Goal: Task Accomplishment & Management: Use online tool/utility

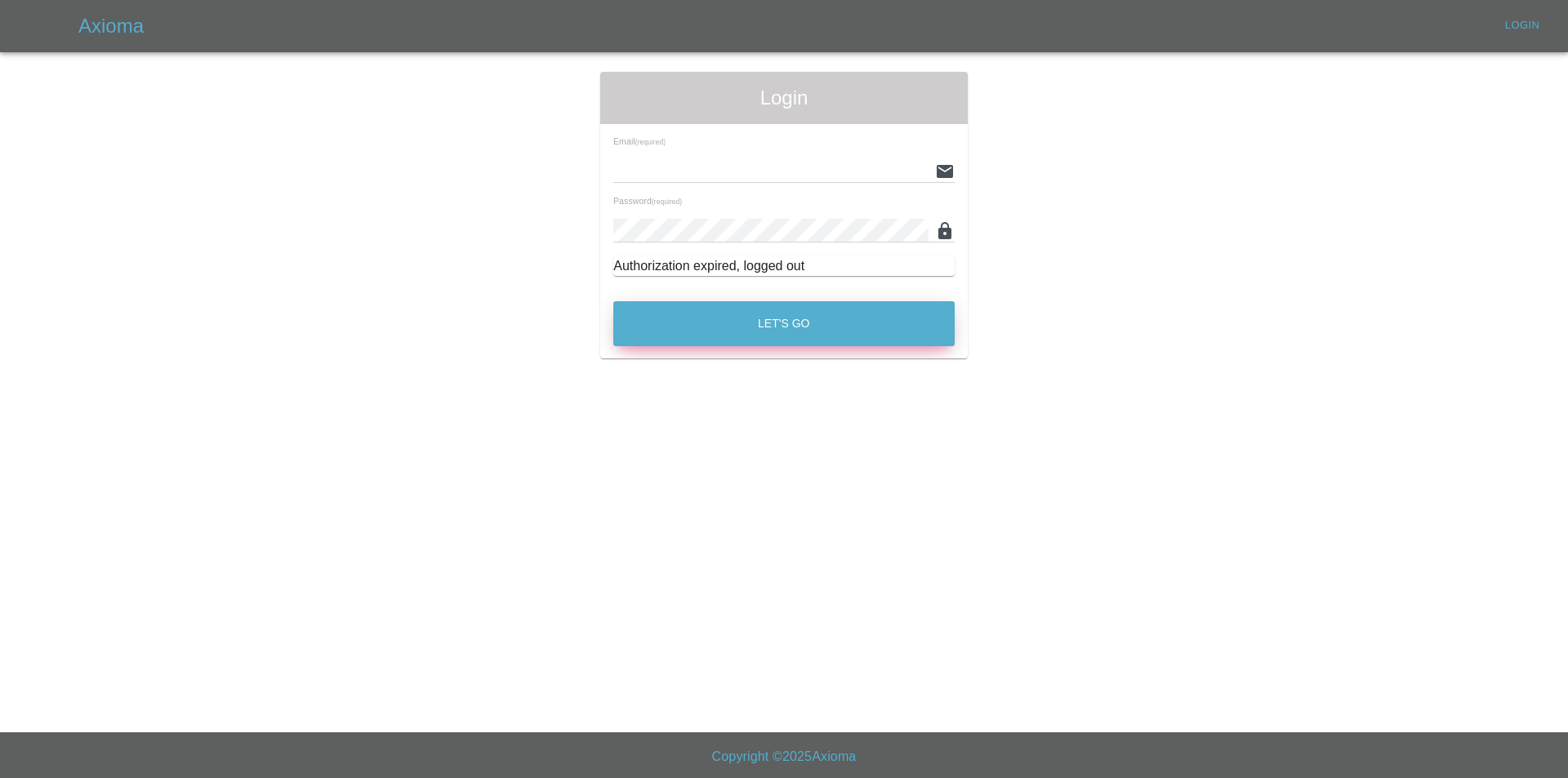
type input "[EMAIL_ADDRESS][DOMAIN_NAME]"
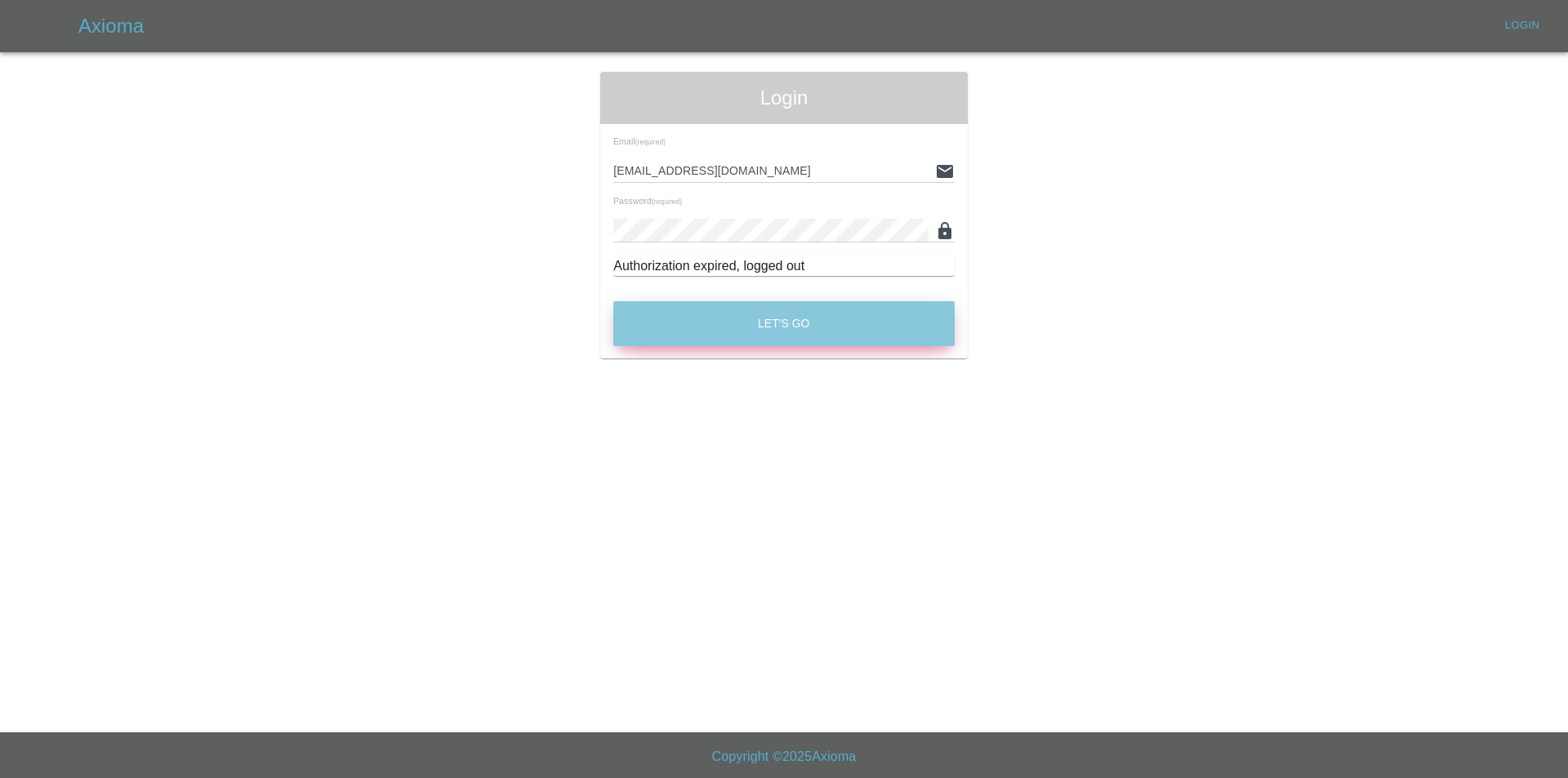
click at [837, 304] on button "Let's Go" at bounding box center [784, 323] width 341 height 45
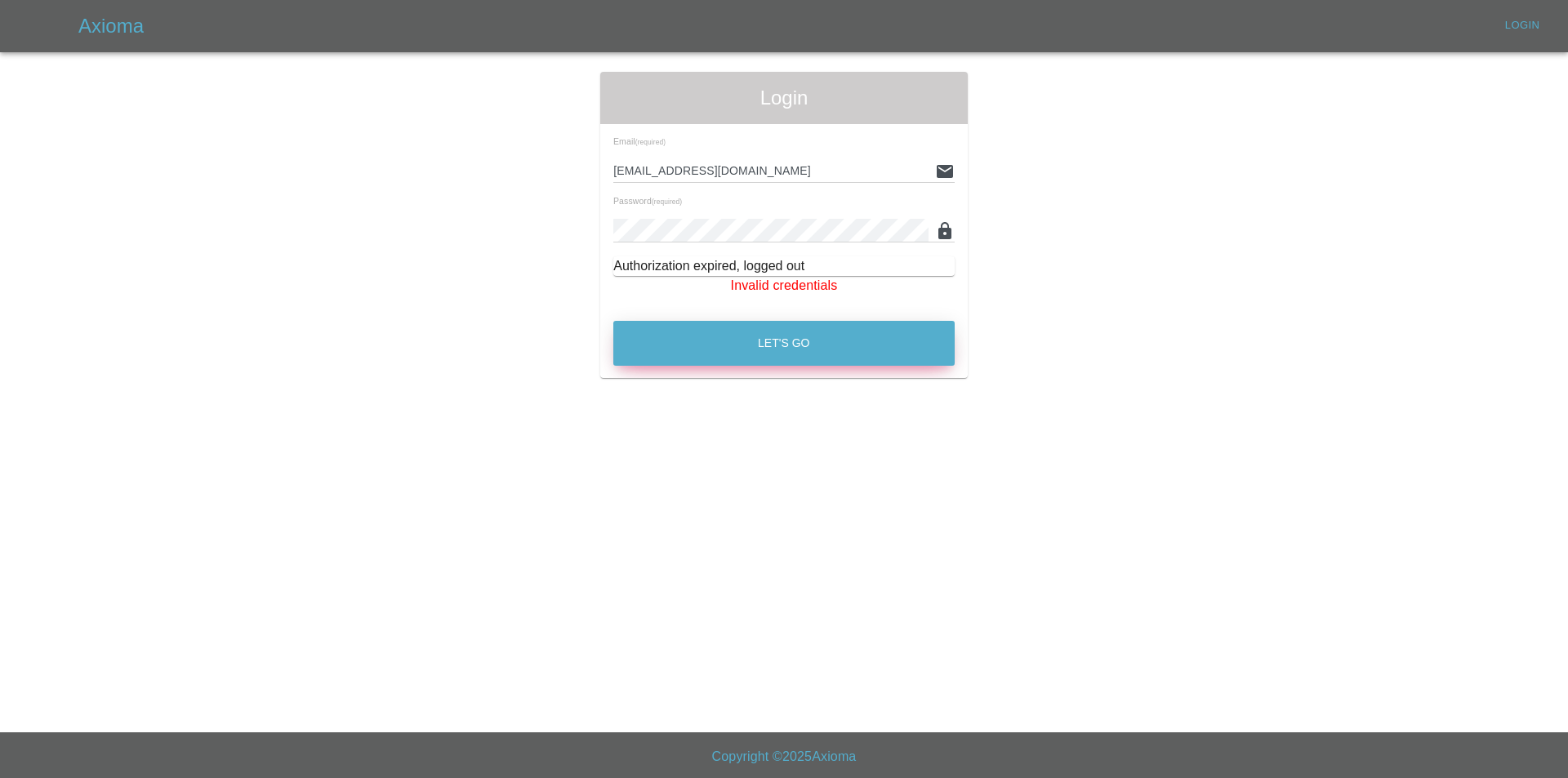
click at [766, 333] on button "Let's Go" at bounding box center [784, 343] width 341 height 45
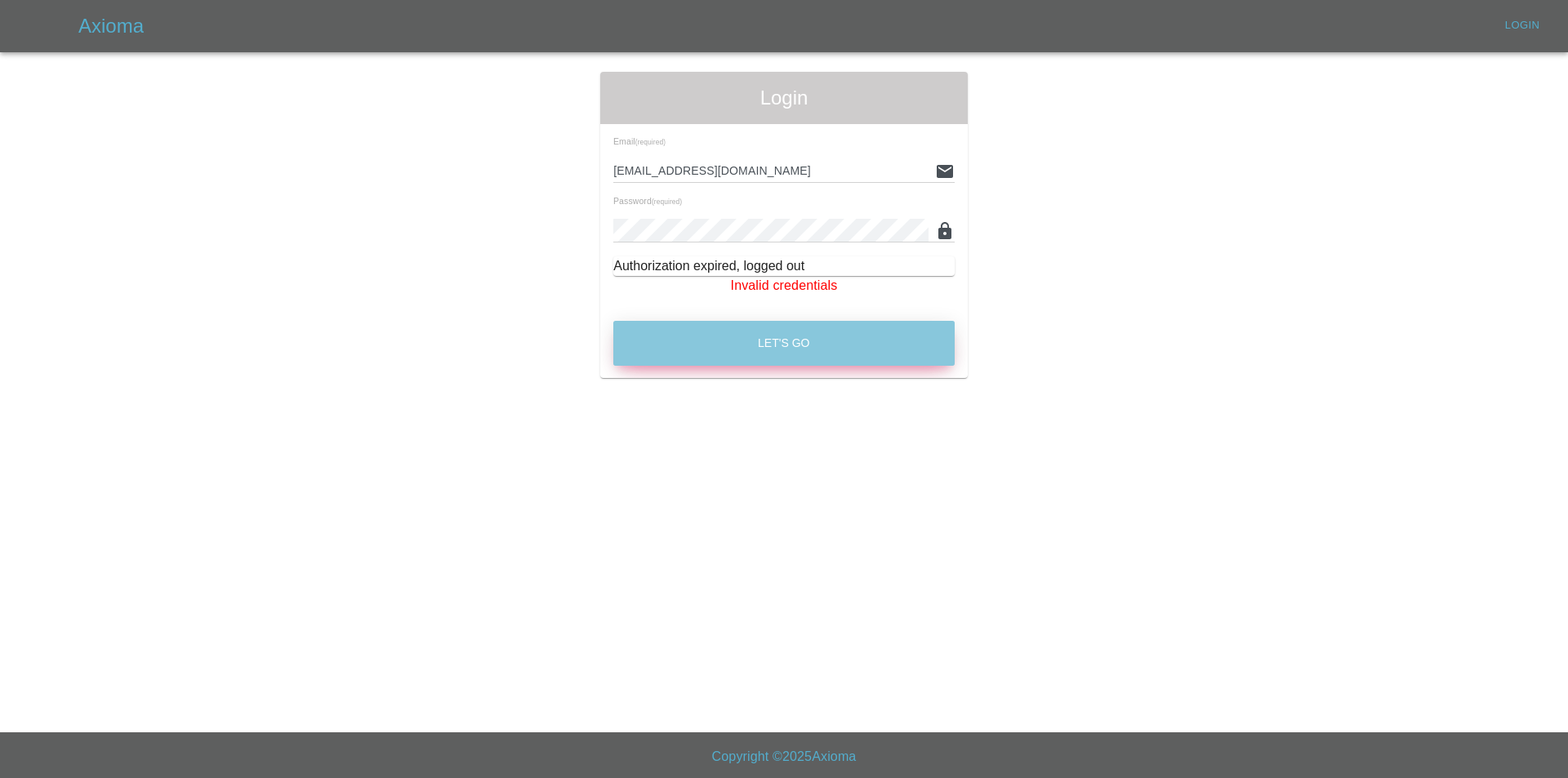
click at [730, 322] on button "Let's Go" at bounding box center [784, 343] width 341 height 45
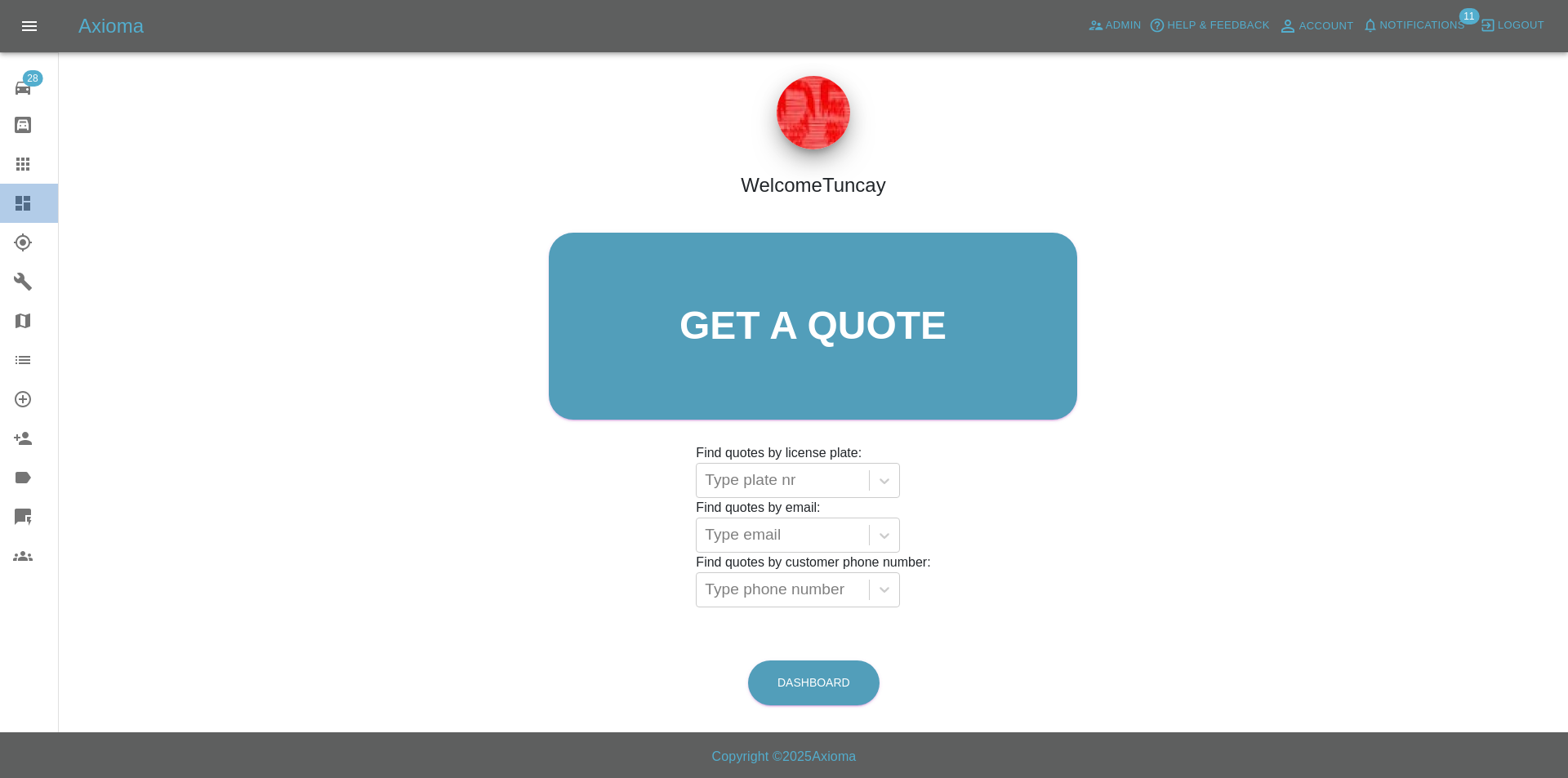
click at [15, 205] on icon at bounding box center [23, 204] width 20 height 20
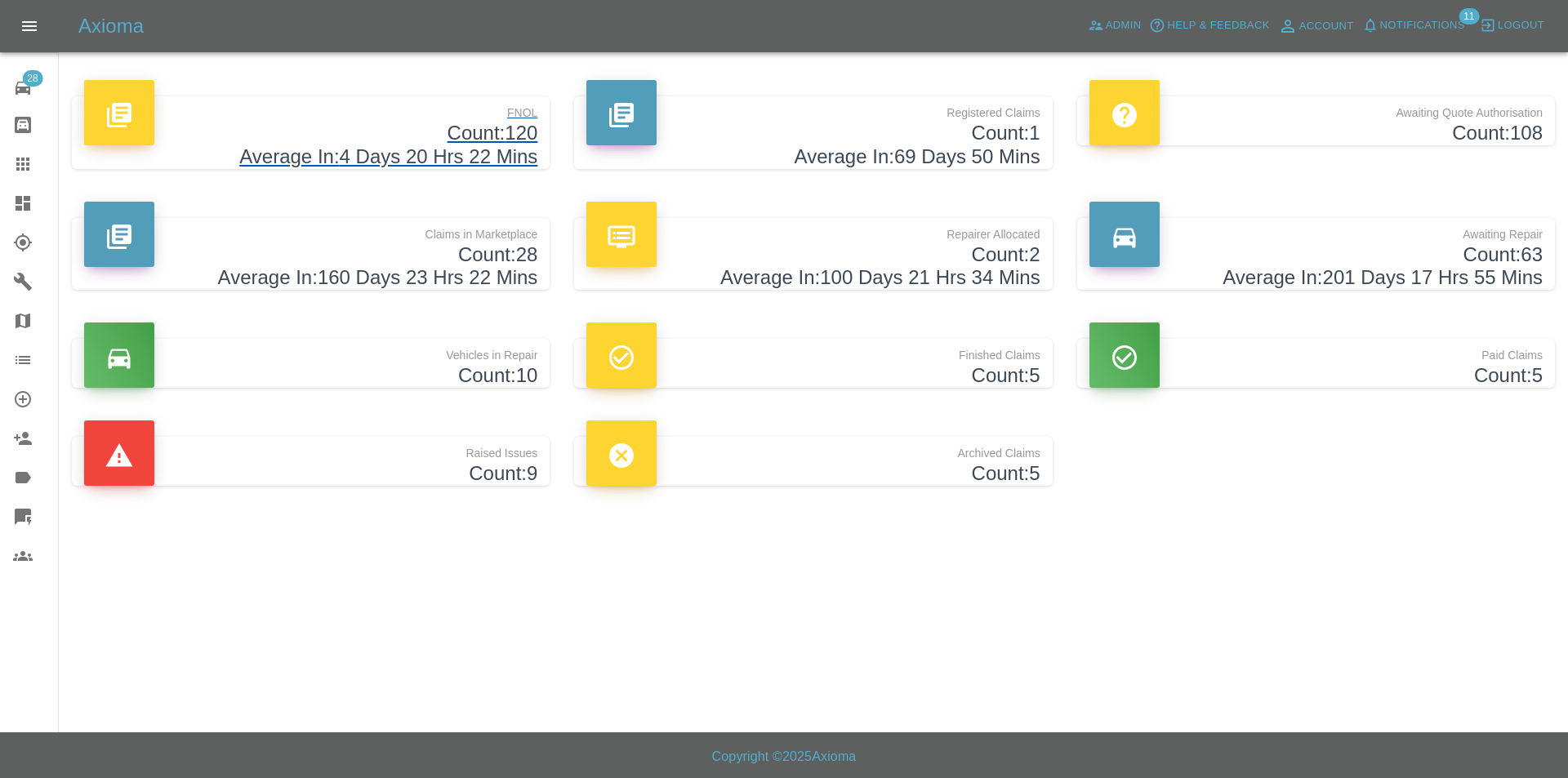
click at [455, 152] on h4 "Average In: 4 Days 20 Hrs 22 Mins" at bounding box center [310, 157] width 453 height 24
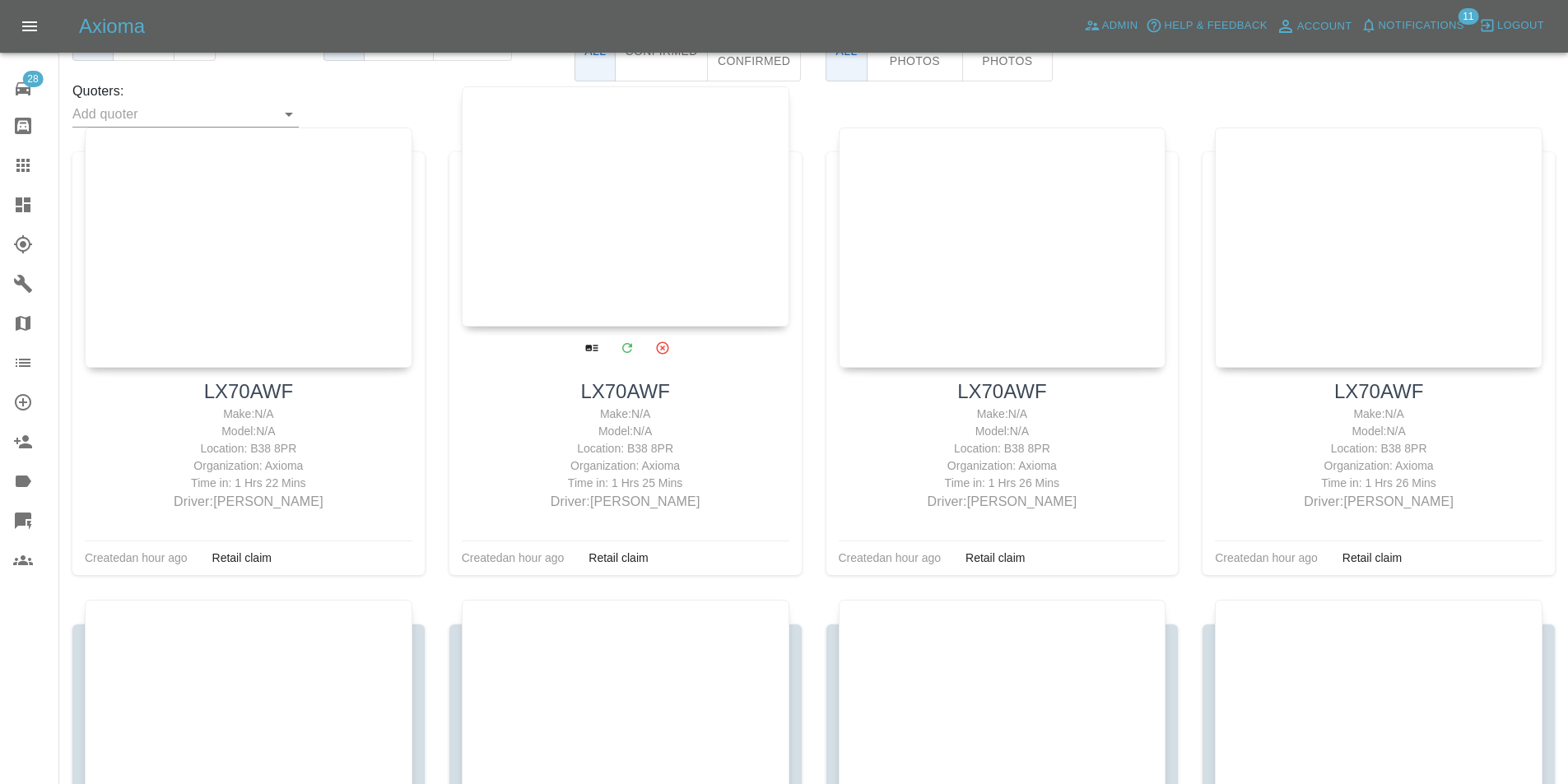
scroll to position [247, 0]
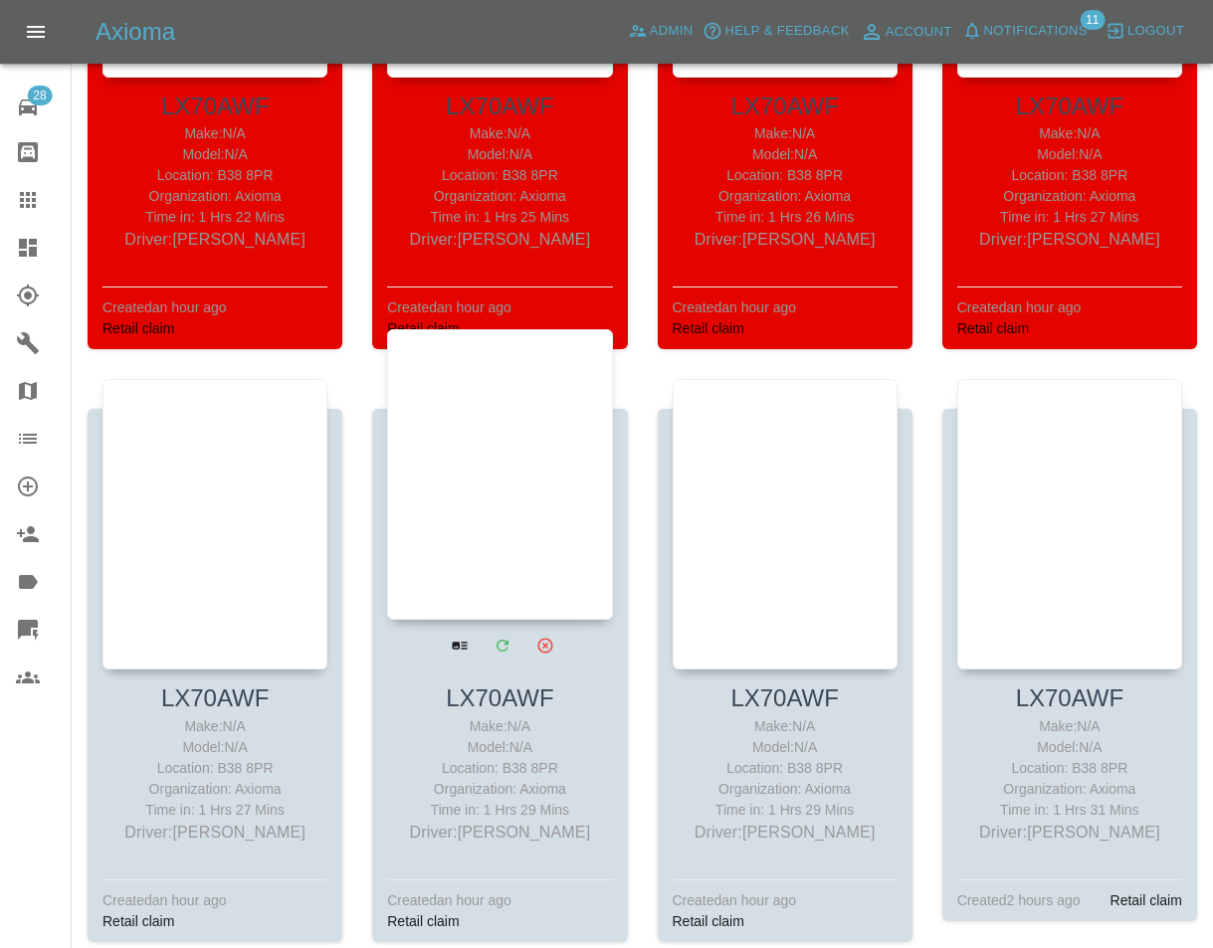
scroll to position [796, 0]
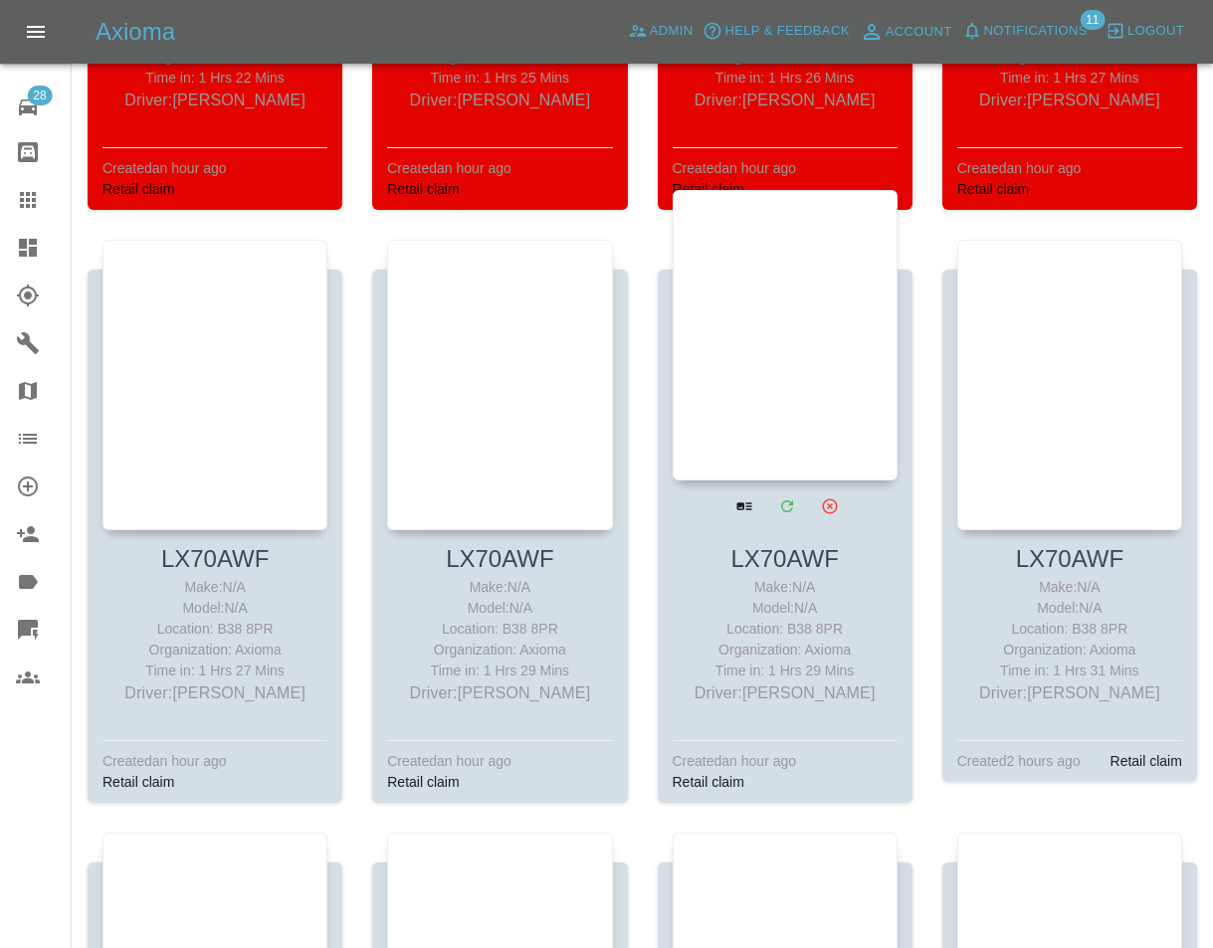
click at [748, 374] on div at bounding box center [785, 335] width 225 height 291
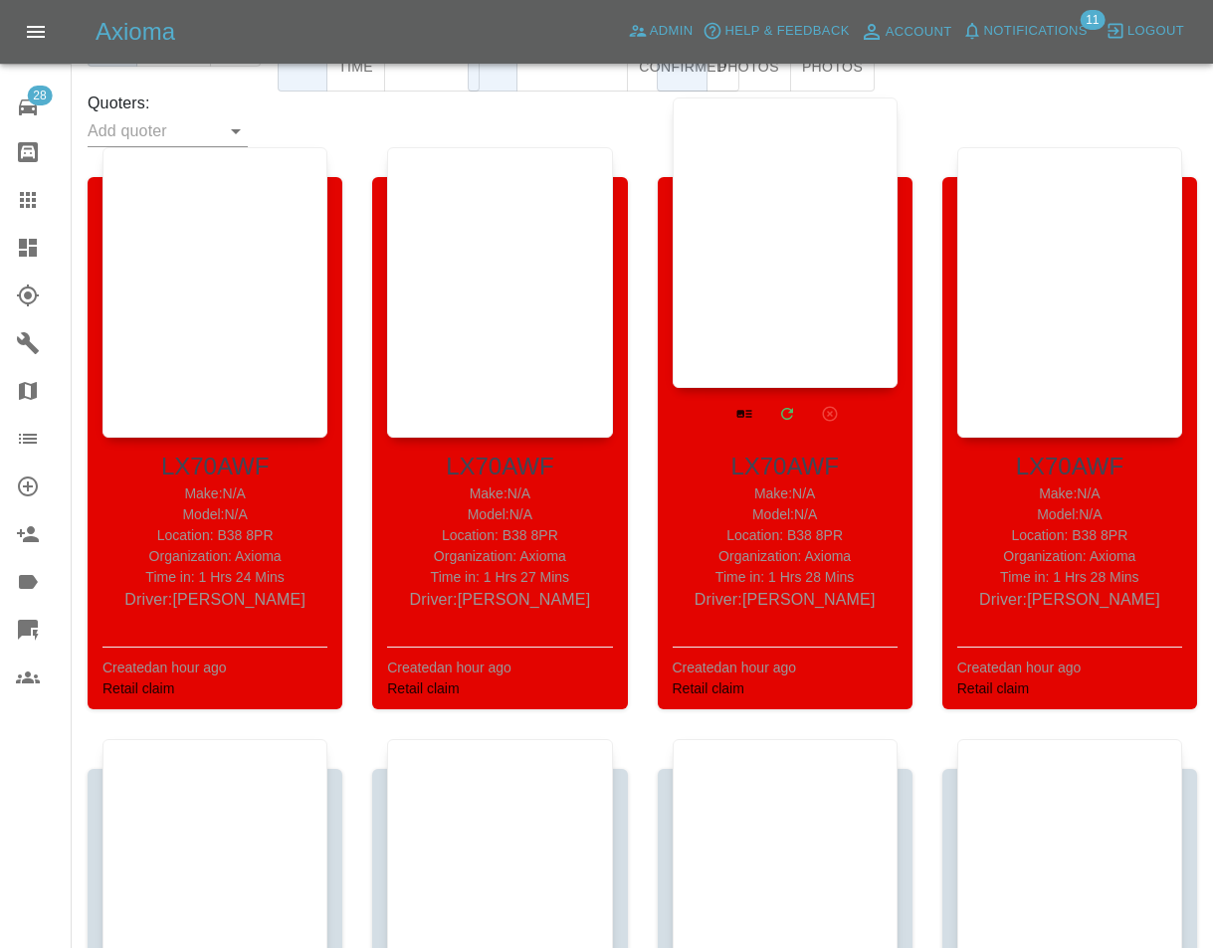
scroll to position [299, 0]
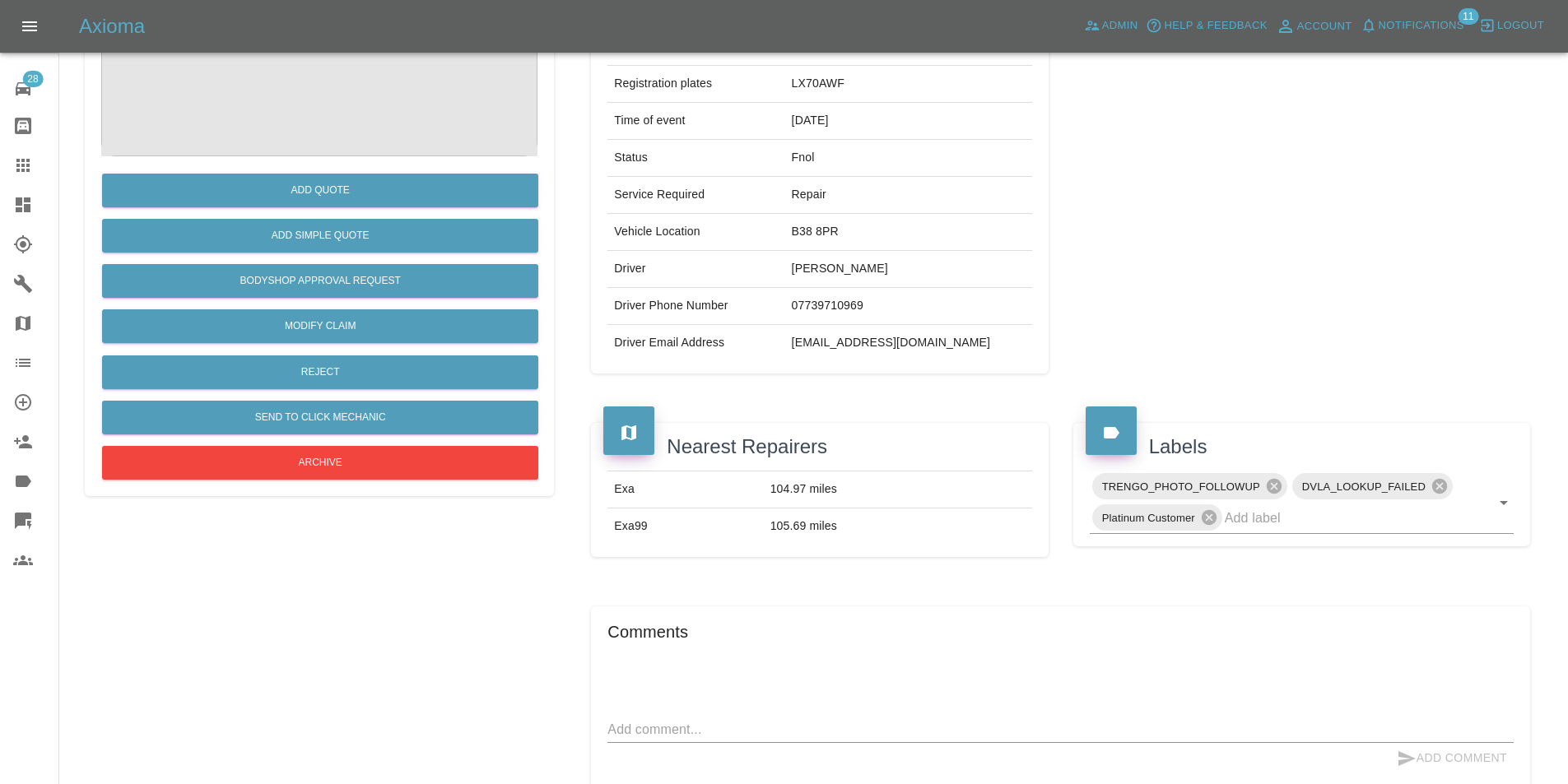
scroll to position [205, 0]
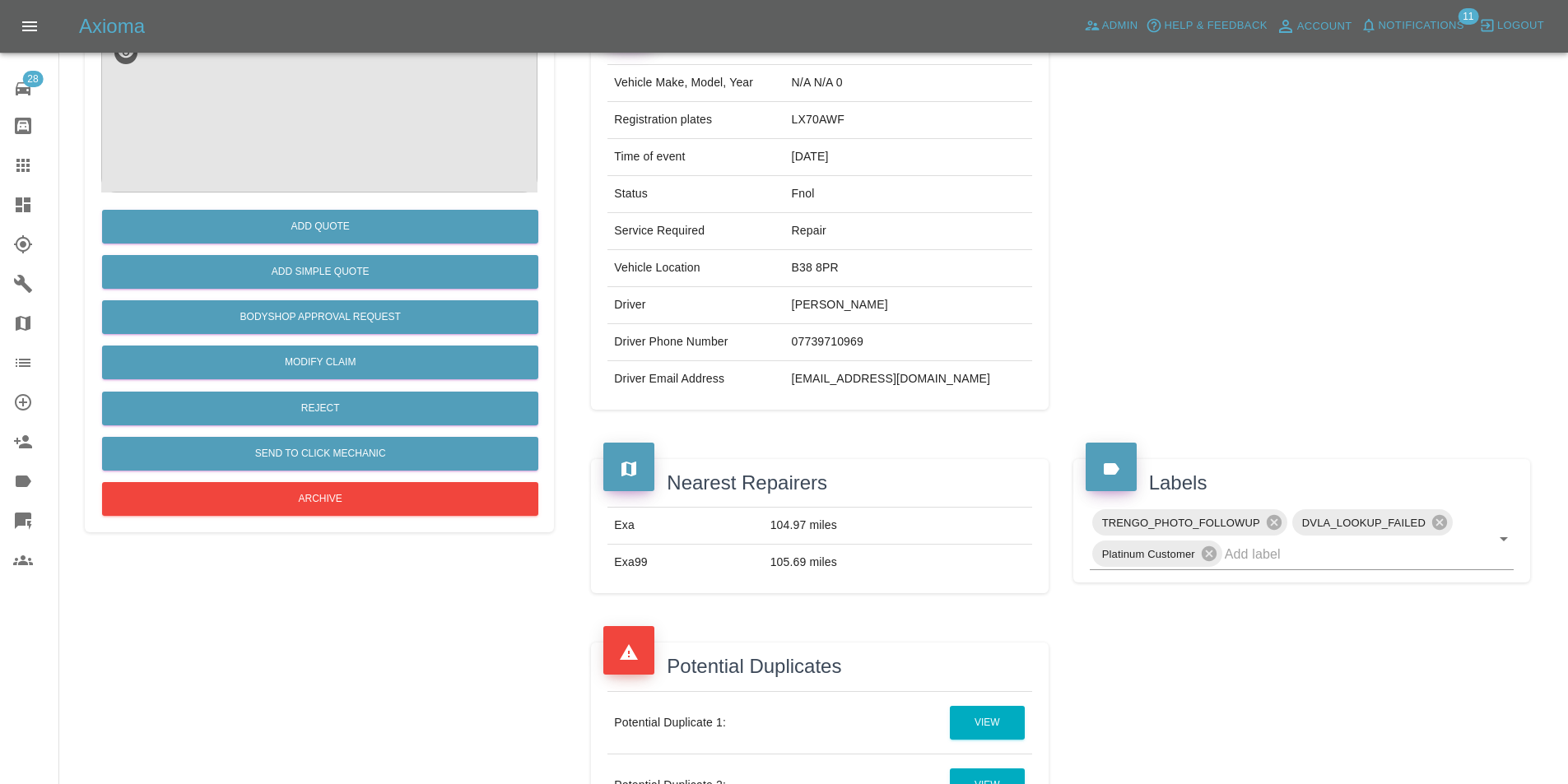
scroll to position [494, 0]
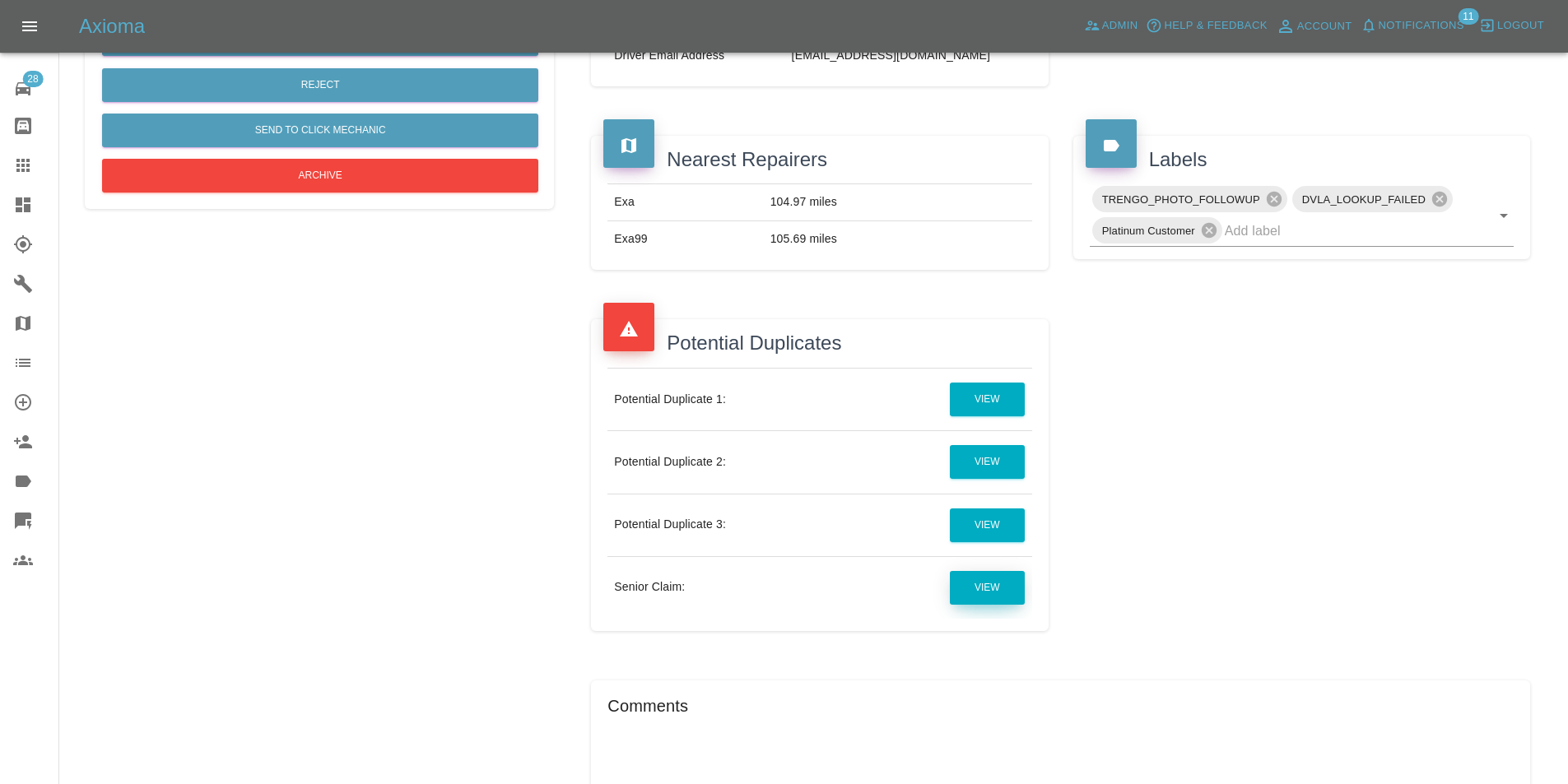
click at [986, 583] on link "View" at bounding box center [987, 588] width 75 height 34
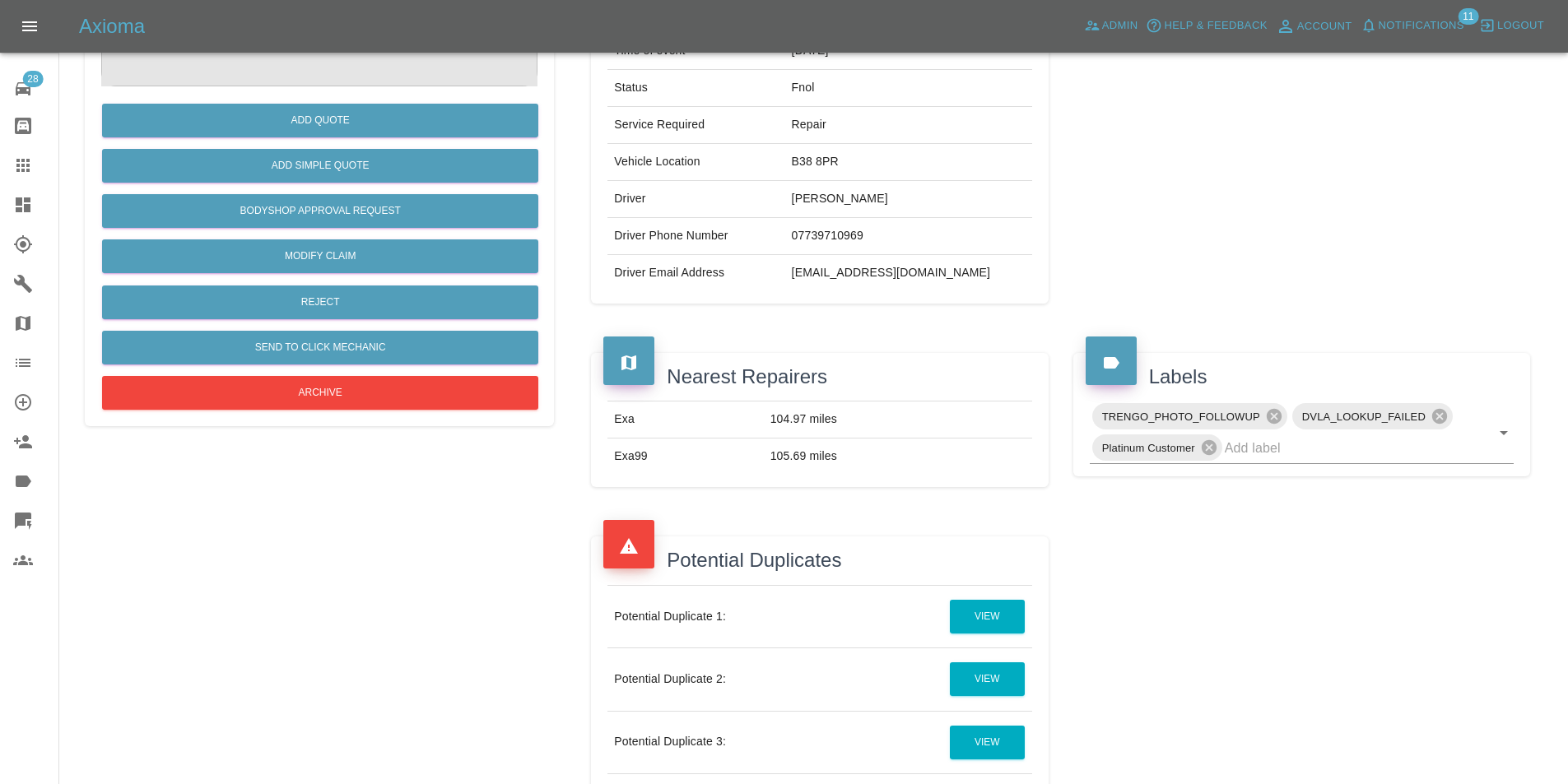
scroll to position [412, 0]
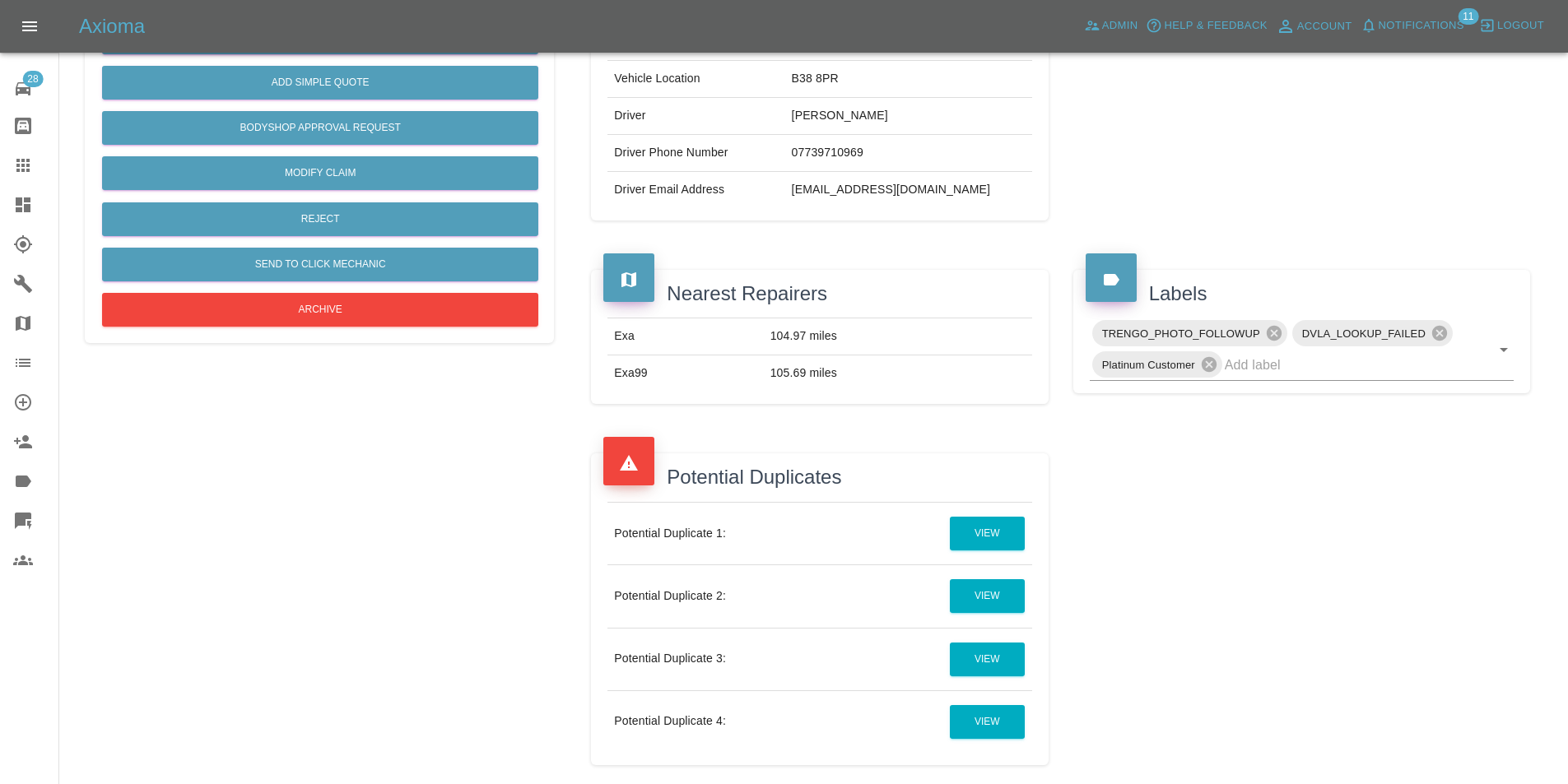
scroll to position [494, 0]
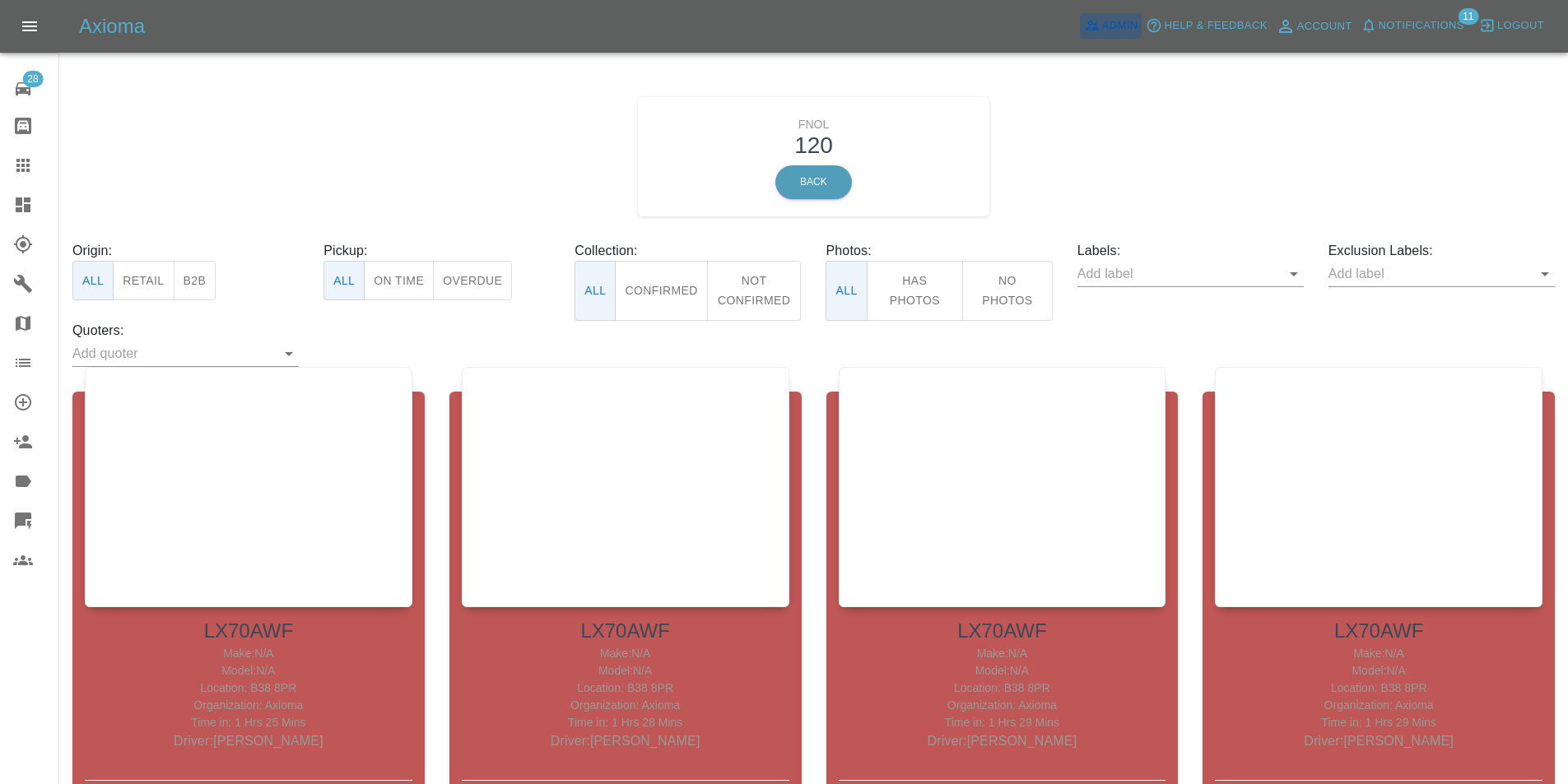
click at [1015, 30] on span "Admin" at bounding box center [1120, 26] width 36 height 19
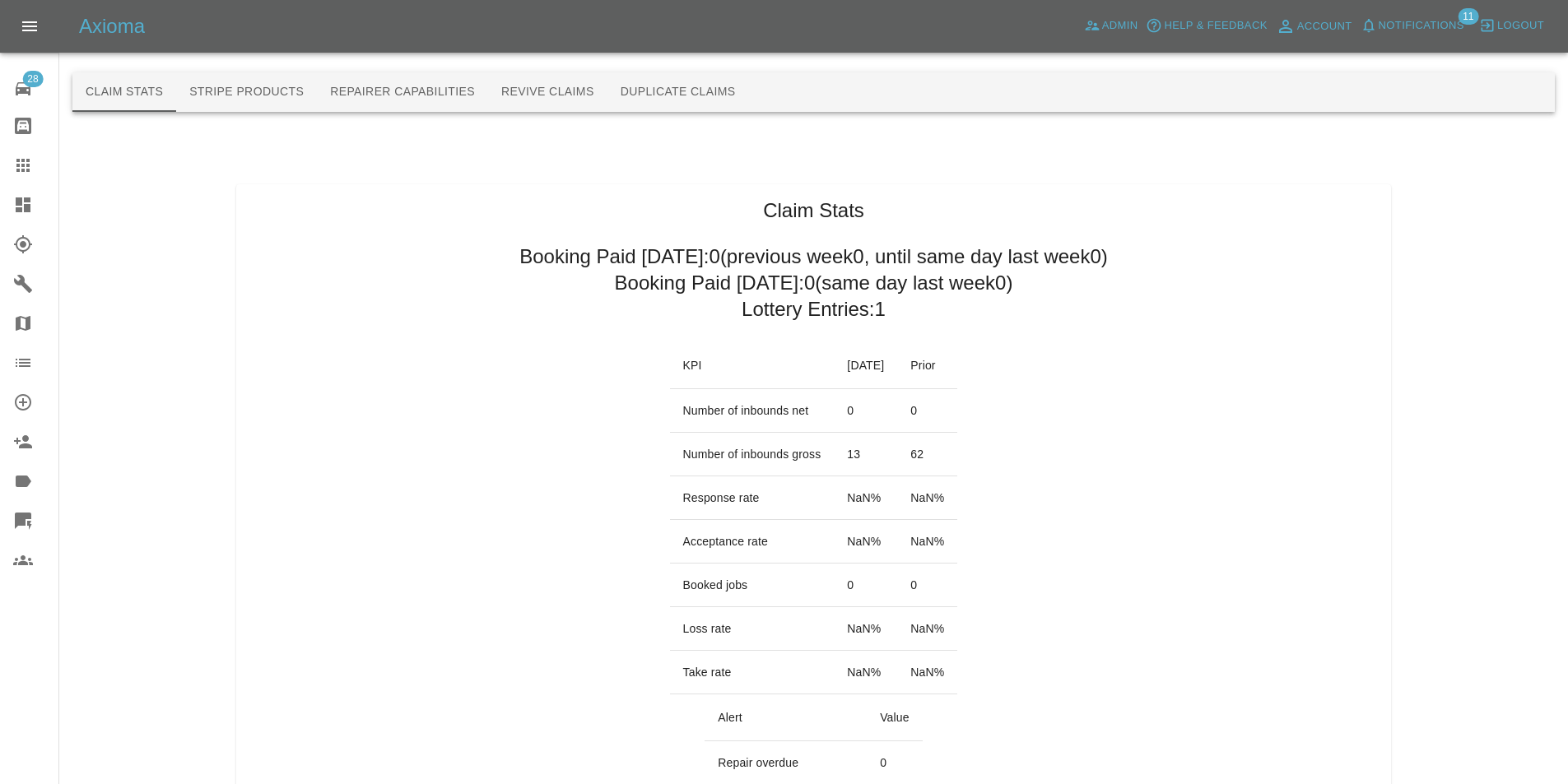
click at [678, 94] on button "Duplicate Claims" at bounding box center [677, 93] width 141 height 40
click at [737, 88] on button "Duplicate Claims" at bounding box center [677, 93] width 141 height 40
click at [728, 97] on button "Duplicate Claims" at bounding box center [677, 93] width 141 height 40
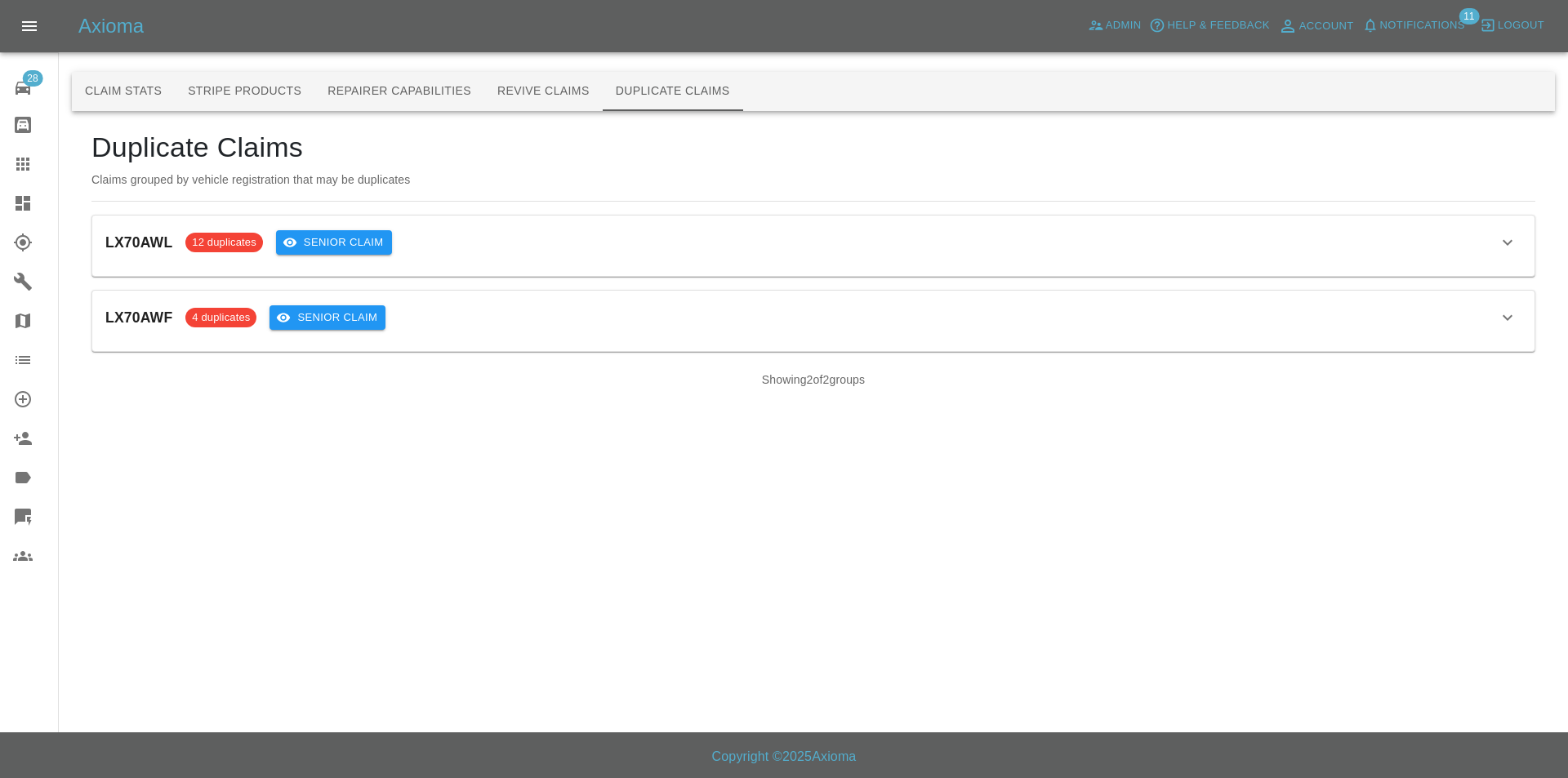
click at [519, 331] on div "LX70AWF 4 duplicates Senior Claim" at bounding box center [812, 318] width 1415 height 28
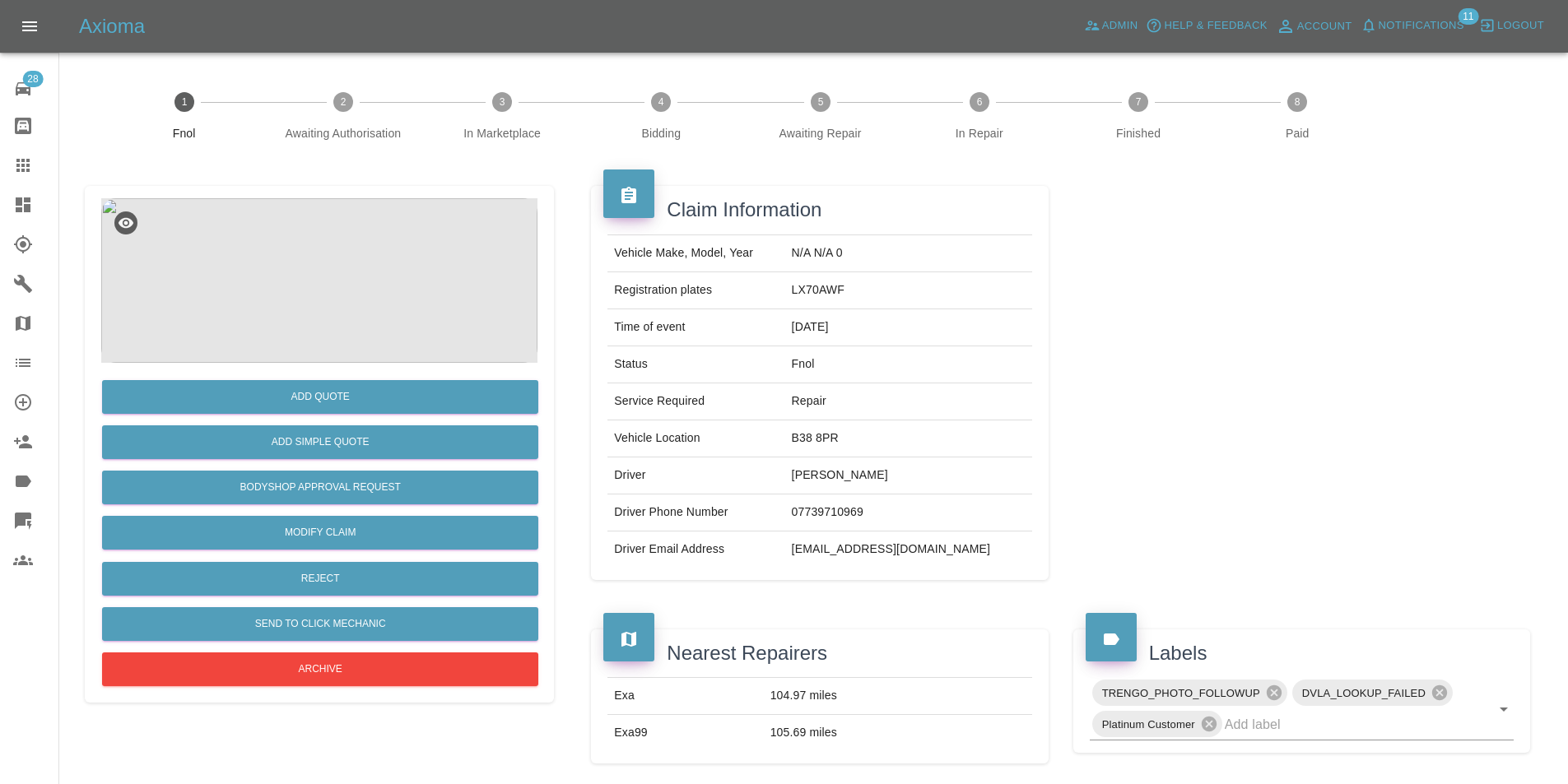
click at [26, 546] on link "Users" at bounding box center [29, 561] width 59 height 40
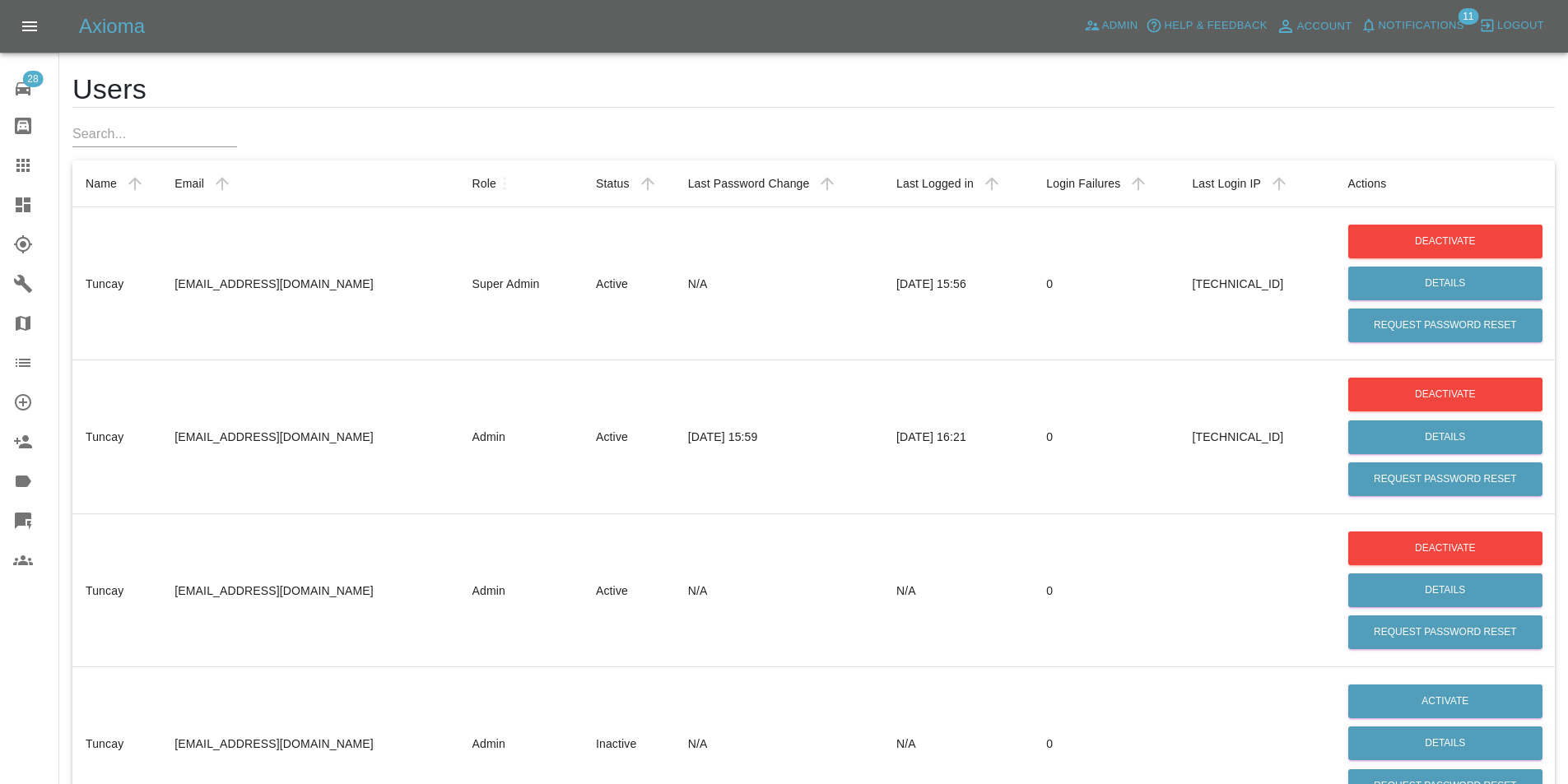
click at [31, 511] on icon at bounding box center [23, 521] width 20 height 20
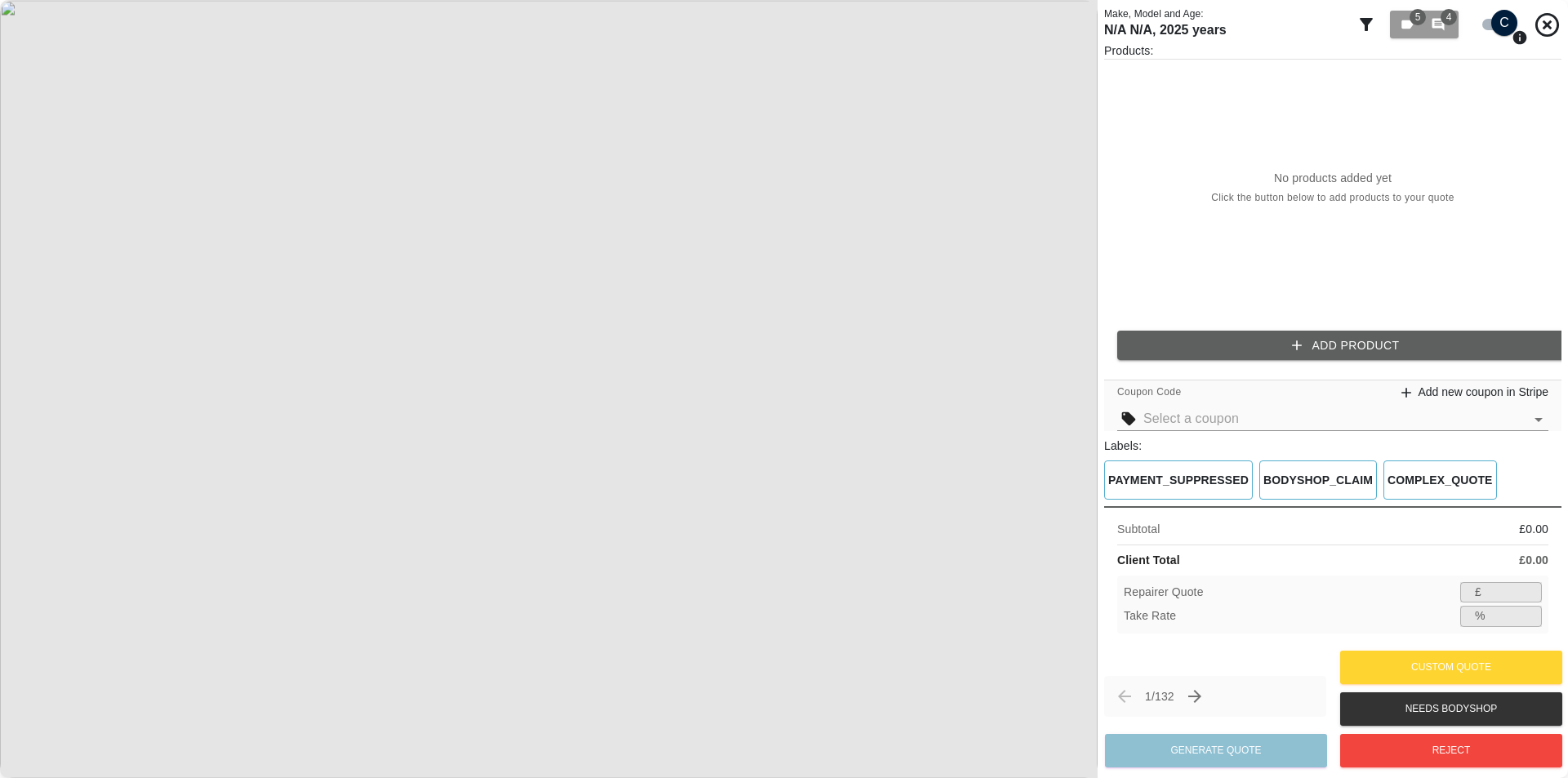
click at [1216, 691] on div "1 / 132" at bounding box center [1214, 697] width 222 height 41
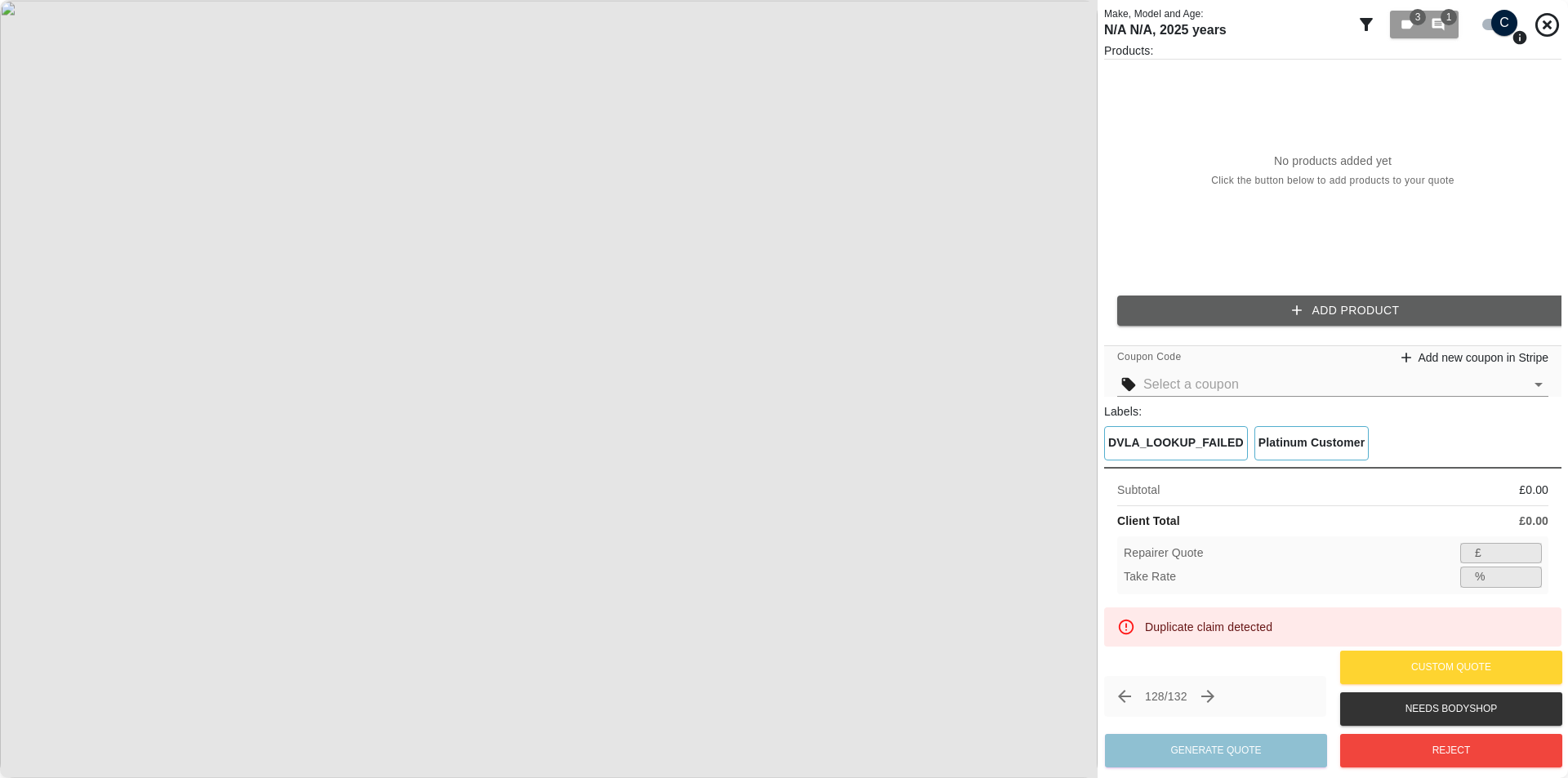
click at [1215, 640] on div "Duplicate claim detected" at bounding box center [1332, 627] width 457 height 39
click at [1213, 632] on div "Duplicate claim detected" at bounding box center [1208, 627] width 127 height 30
click at [1218, 648] on div "128 / 132 Generate Quote Custom Quote Needs Bodyshop Reject" at bounding box center [1332, 709] width 457 height 125
drag, startPoint x: 1153, startPoint y: 625, endPoint x: 1303, endPoint y: 620, distance: 150.1
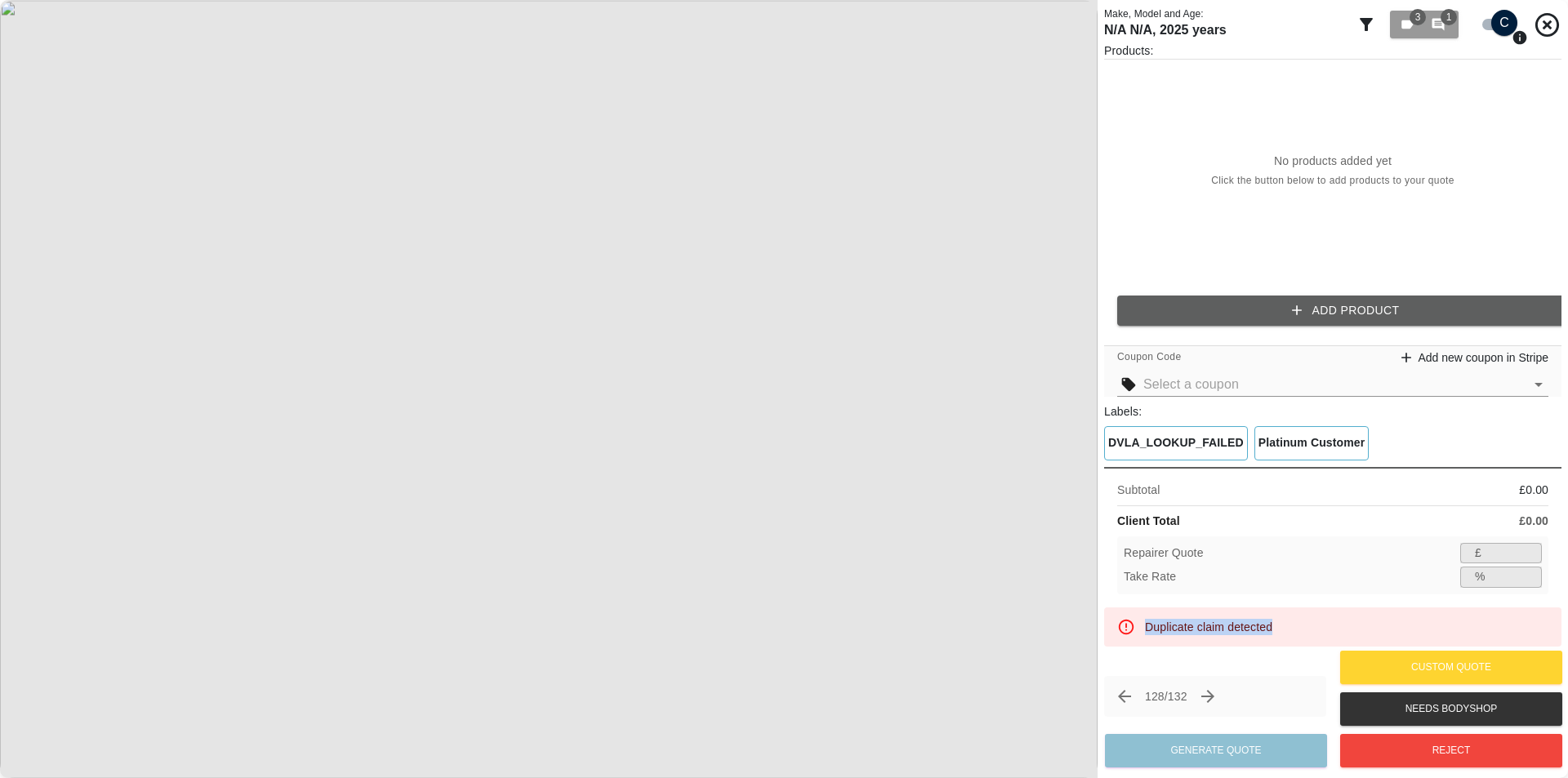
click at [1303, 620] on div "Duplicate claim detected" at bounding box center [1332, 627] width 457 height 39
click at [1248, 648] on div "128 / 132 Generate Quote Custom Quote Needs Bodyshop Reject" at bounding box center [1332, 709] width 457 height 125
drag, startPoint x: 1298, startPoint y: 231, endPoint x: 1225, endPoint y: 263, distance: 79.7
click at [1298, 231] on div "No products added yet Click the button below to add products to your quote" at bounding box center [1332, 172] width 457 height 223
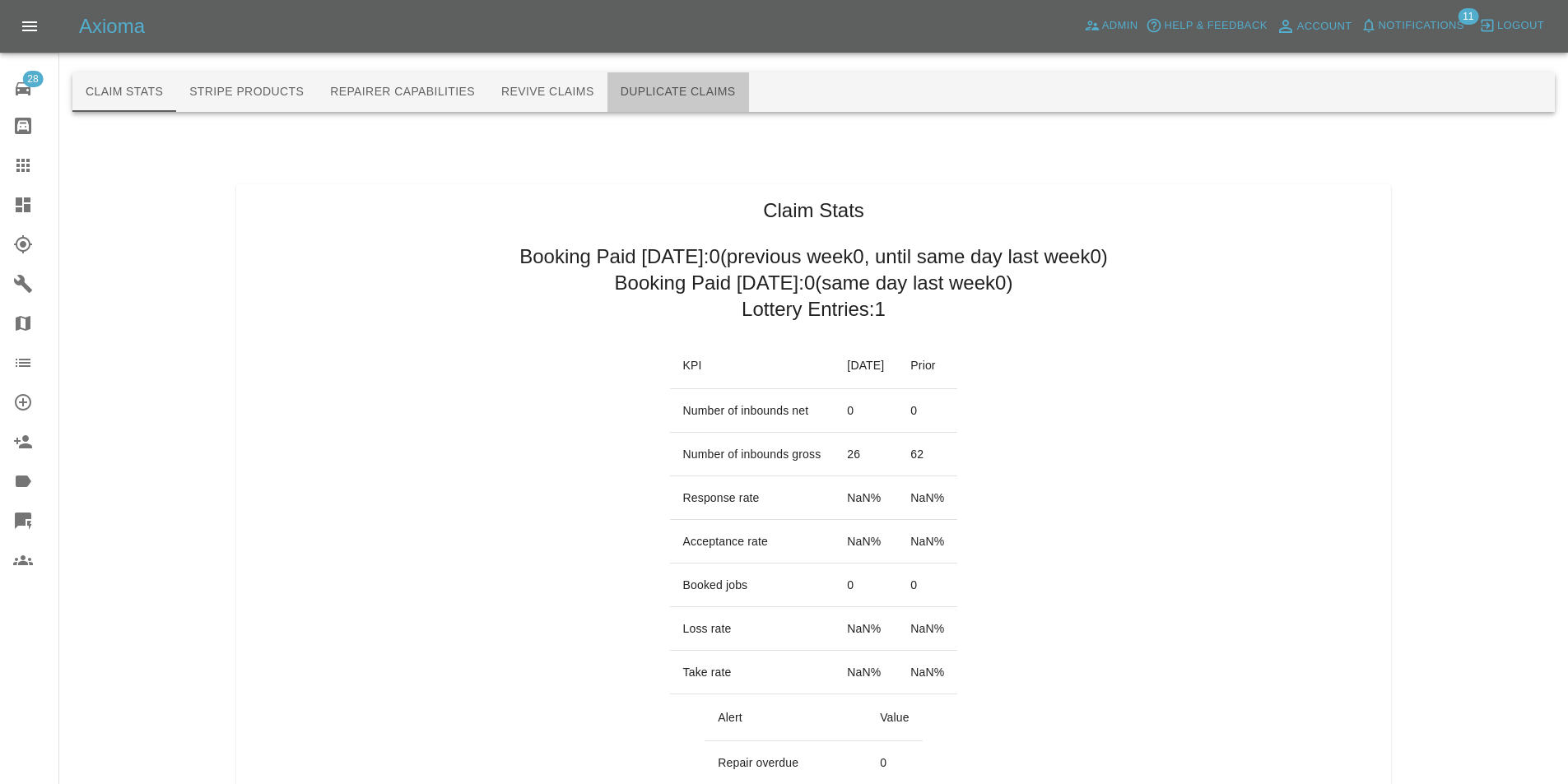
click at [677, 96] on button "Duplicate Claims" at bounding box center [677, 93] width 141 height 40
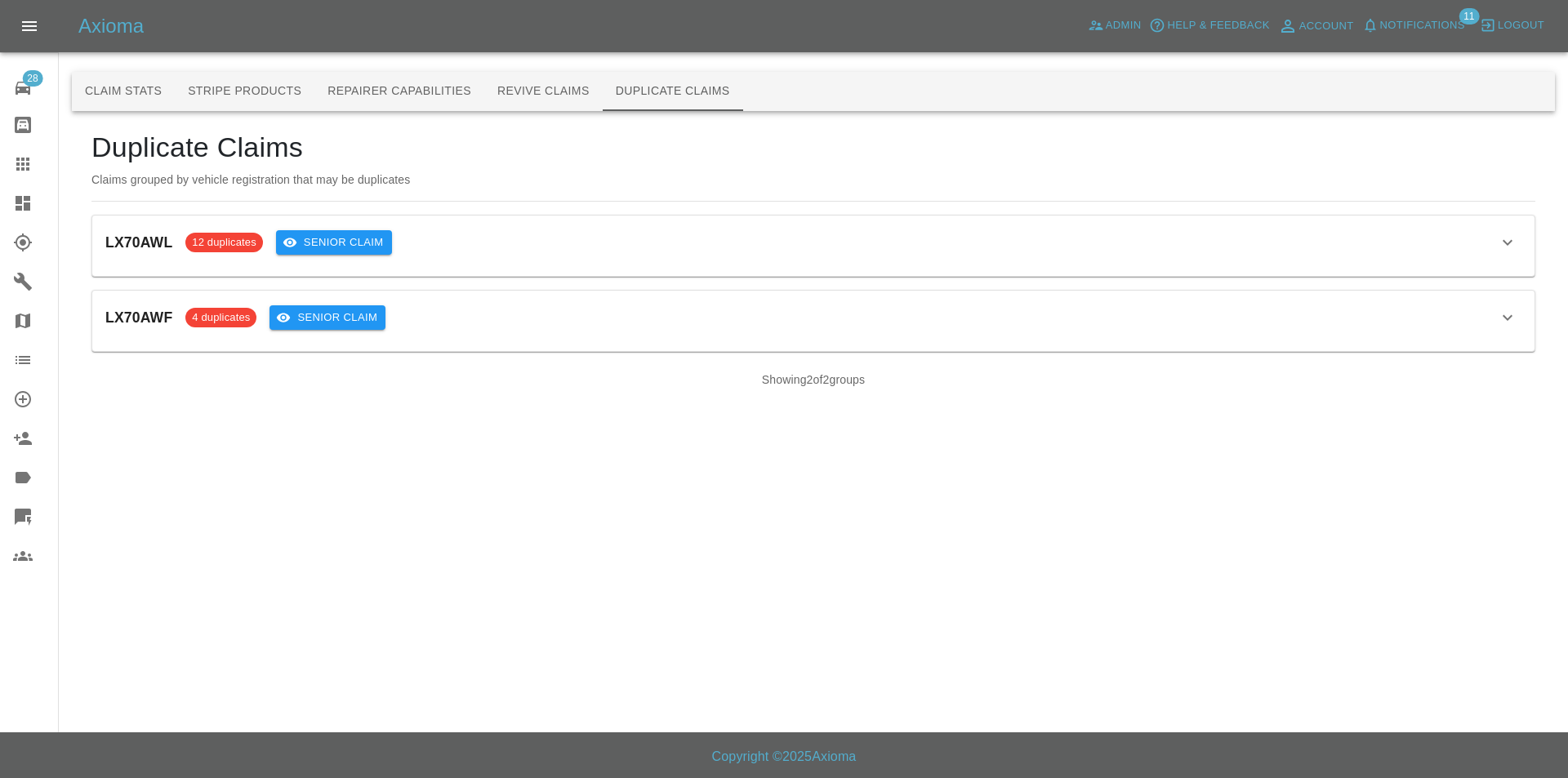
click at [89, 87] on button "Claim Stats" at bounding box center [123, 92] width 103 height 39
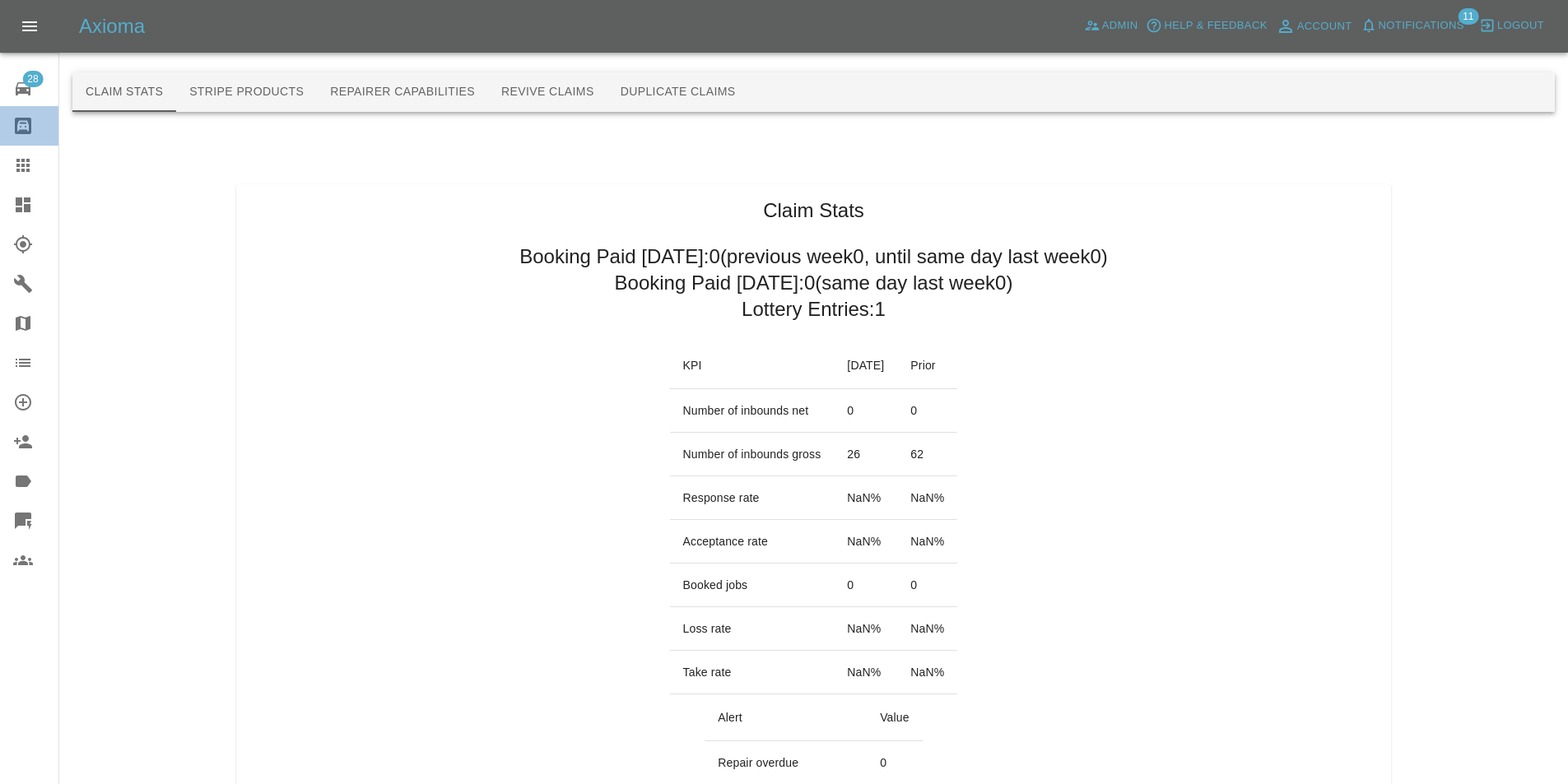
click at [47, 108] on link "Bodyshop home" at bounding box center [29, 126] width 59 height 40
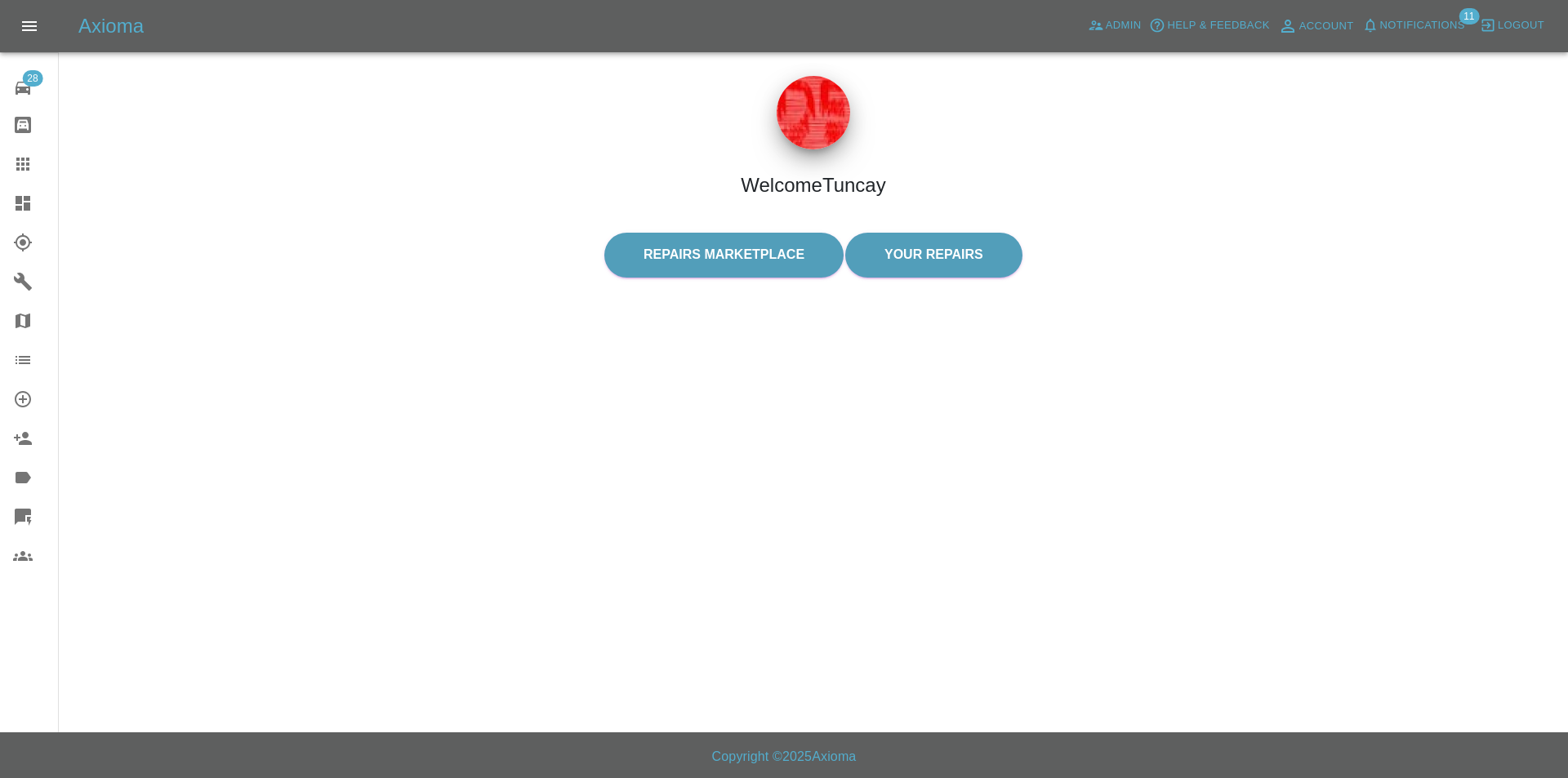
click at [38, 91] on div "28" at bounding box center [36, 86] width 46 height 24
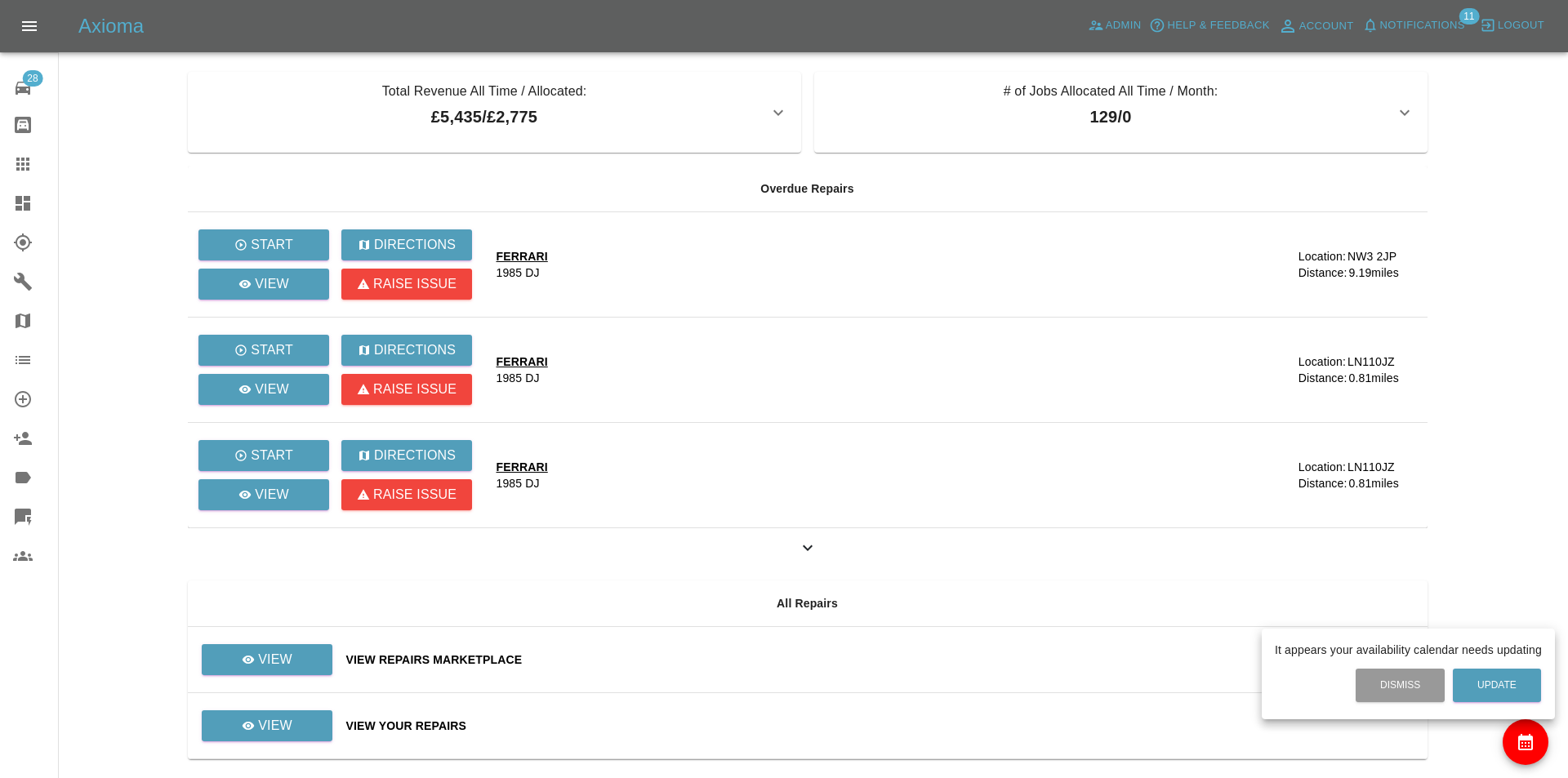
click at [18, 223] on div at bounding box center [784, 389] width 1568 height 778
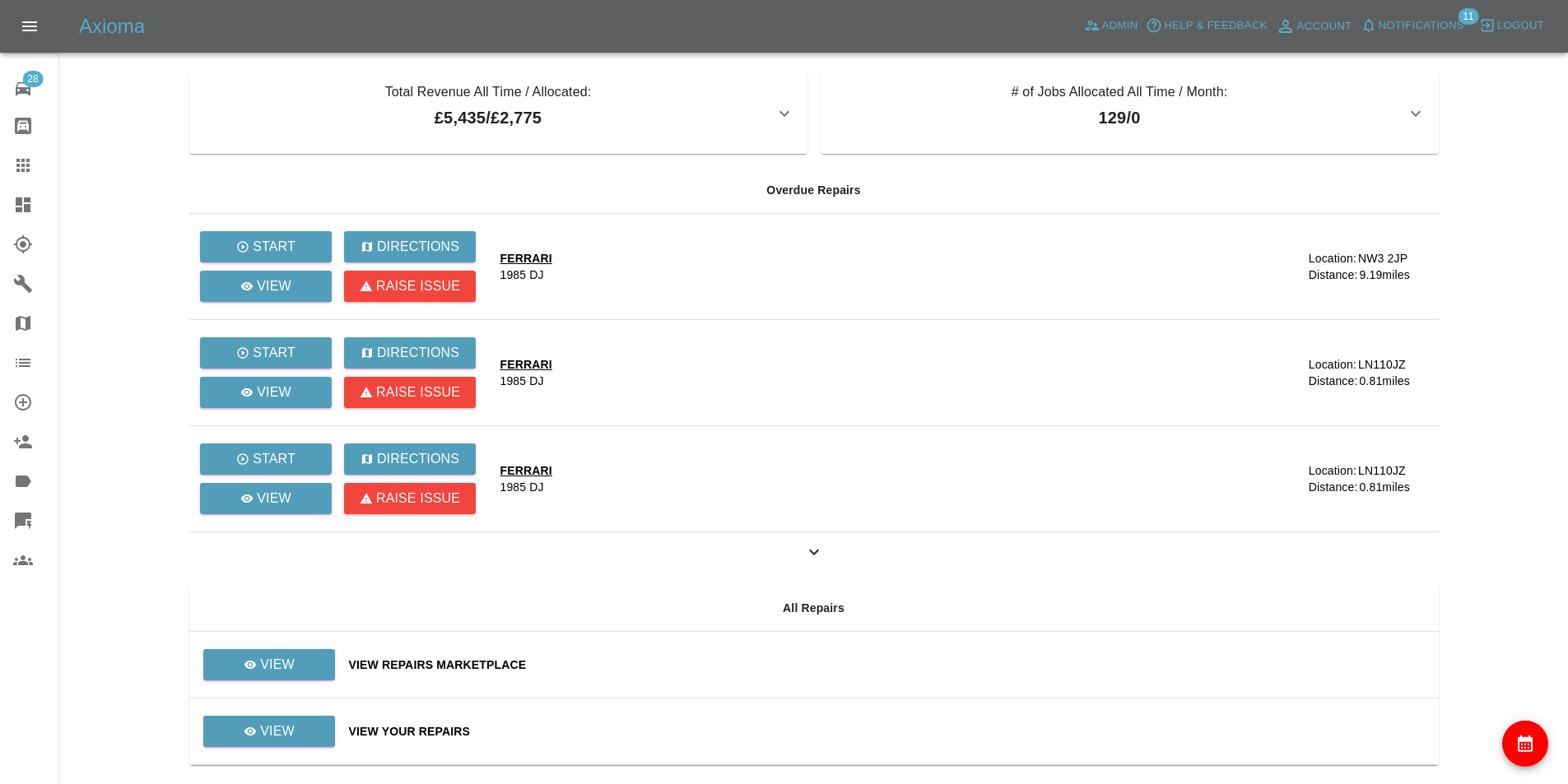
click at [23, 169] on icon at bounding box center [23, 165] width 13 height 13
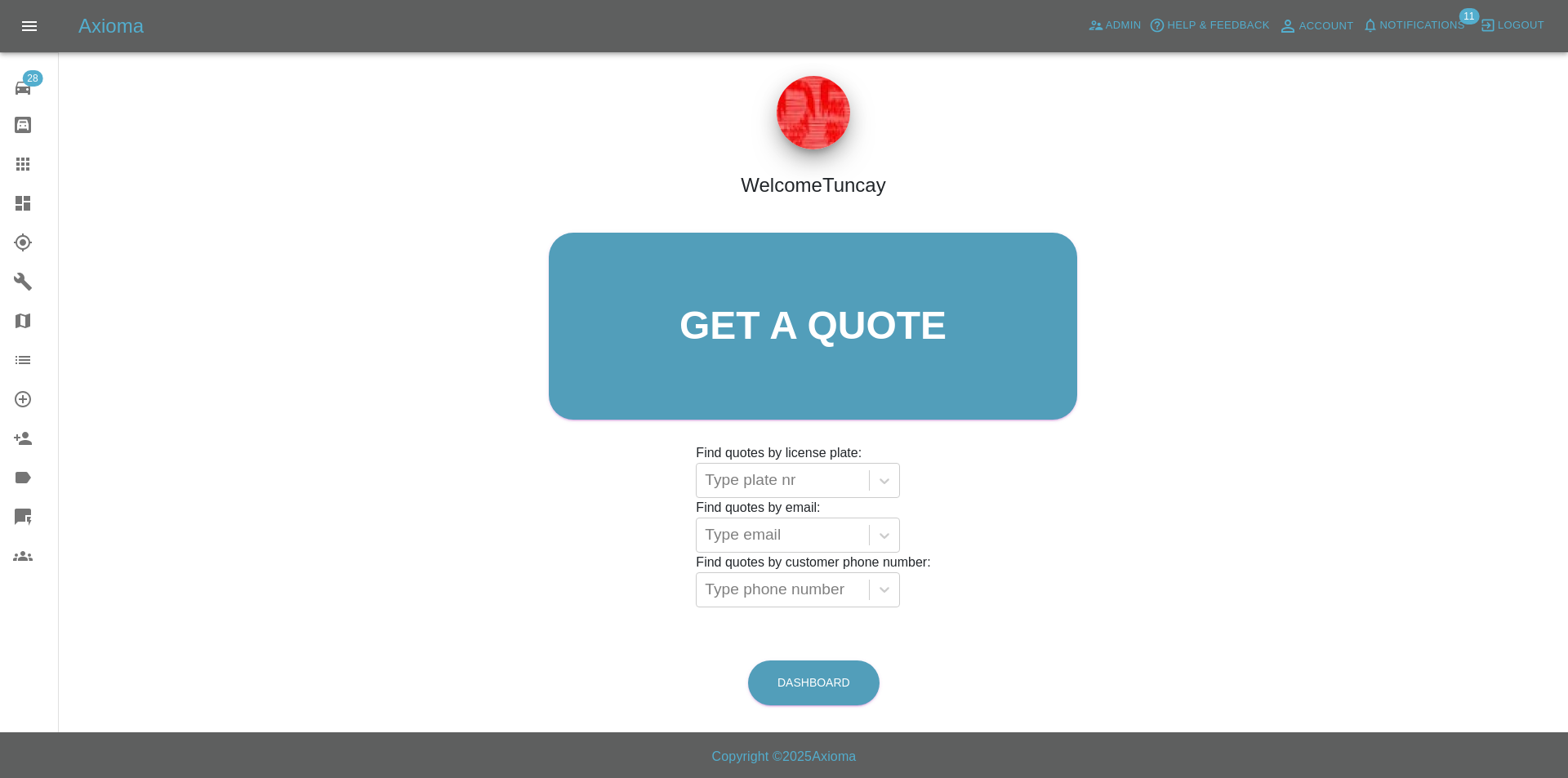
click at [30, 124] on icon at bounding box center [23, 125] width 16 height 16
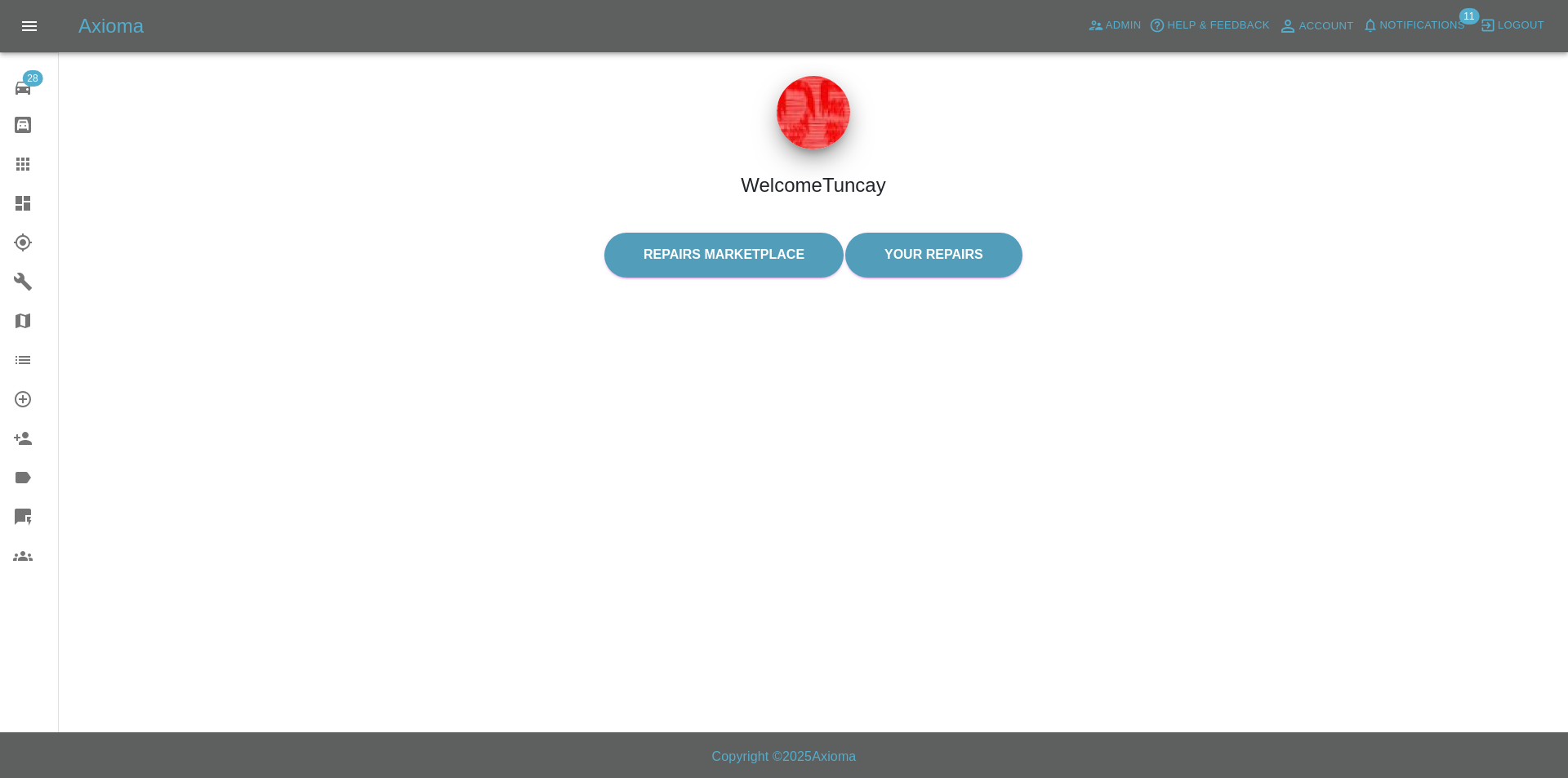
click at [21, 157] on icon at bounding box center [23, 164] width 20 height 20
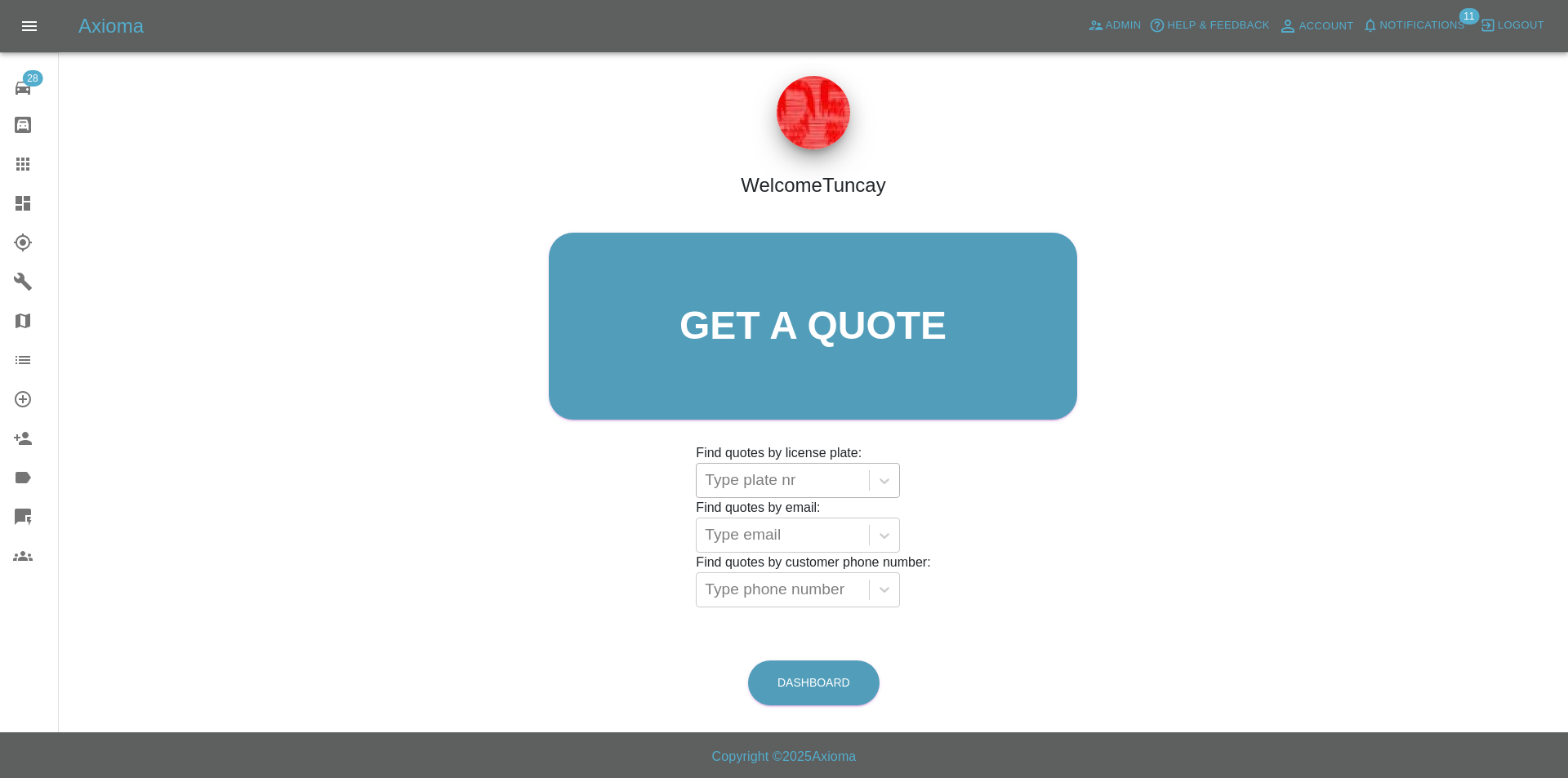
click at [800, 483] on div at bounding box center [783, 480] width 156 height 27
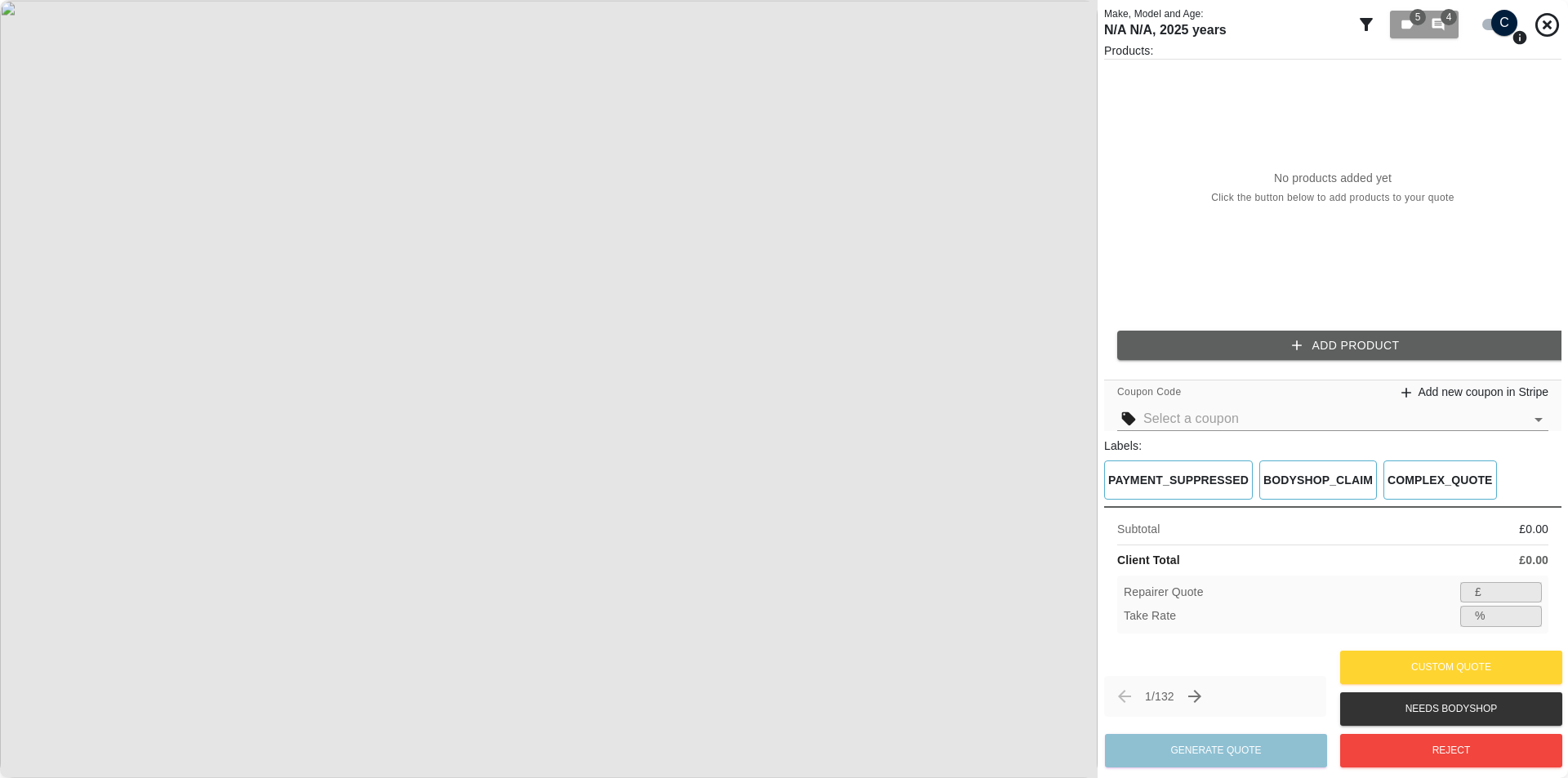
click at [1378, 36] on div "5 4" at bounding box center [1459, 25] width 205 height 36
click at [1373, 29] on icon at bounding box center [1366, 25] width 20 height 20
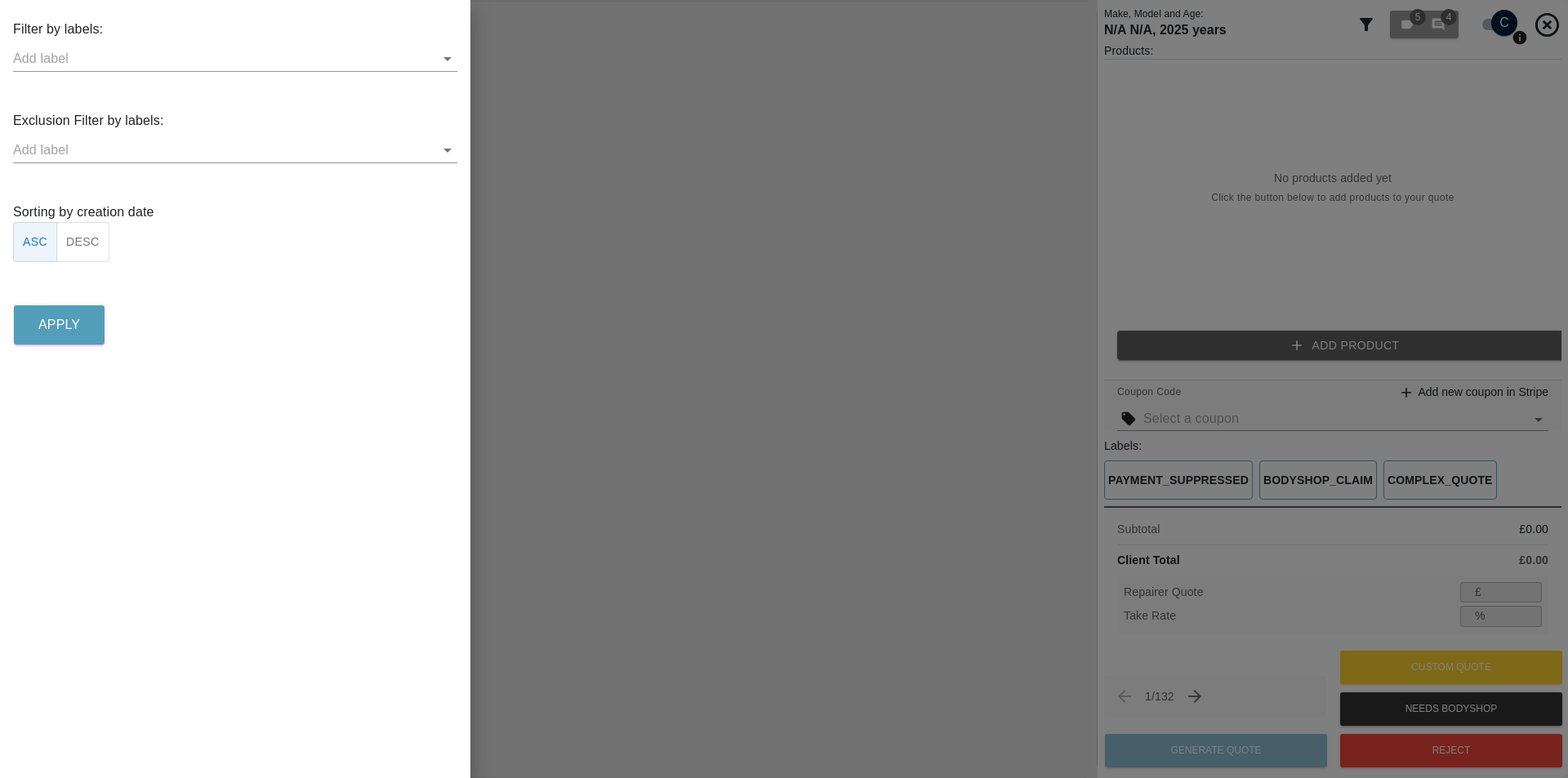
drag, startPoint x: 116, startPoint y: 240, endPoint x: 96, endPoint y: 249, distance: 21.9
click at [113, 240] on div "Sorting by creation date ASC DESC" at bounding box center [235, 232] width 444 height 60
click at [96, 249] on button "DESC" at bounding box center [83, 242] width 53 height 40
click at [72, 332] on p "Apply" at bounding box center [59, 325] width 42 height 20
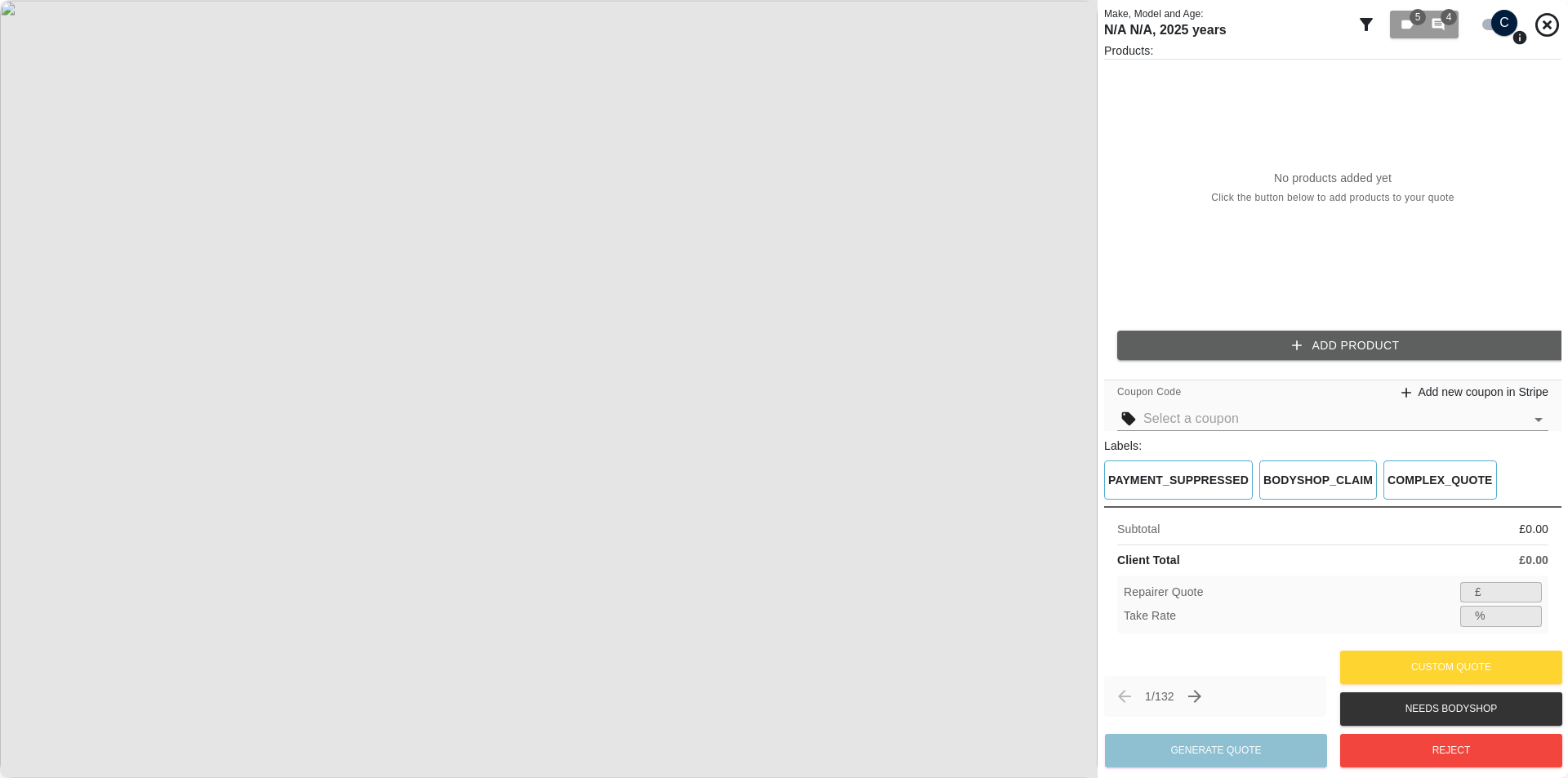
click at [1360, 28] on icon at bounding box center [1366, 25] width 20 height 20
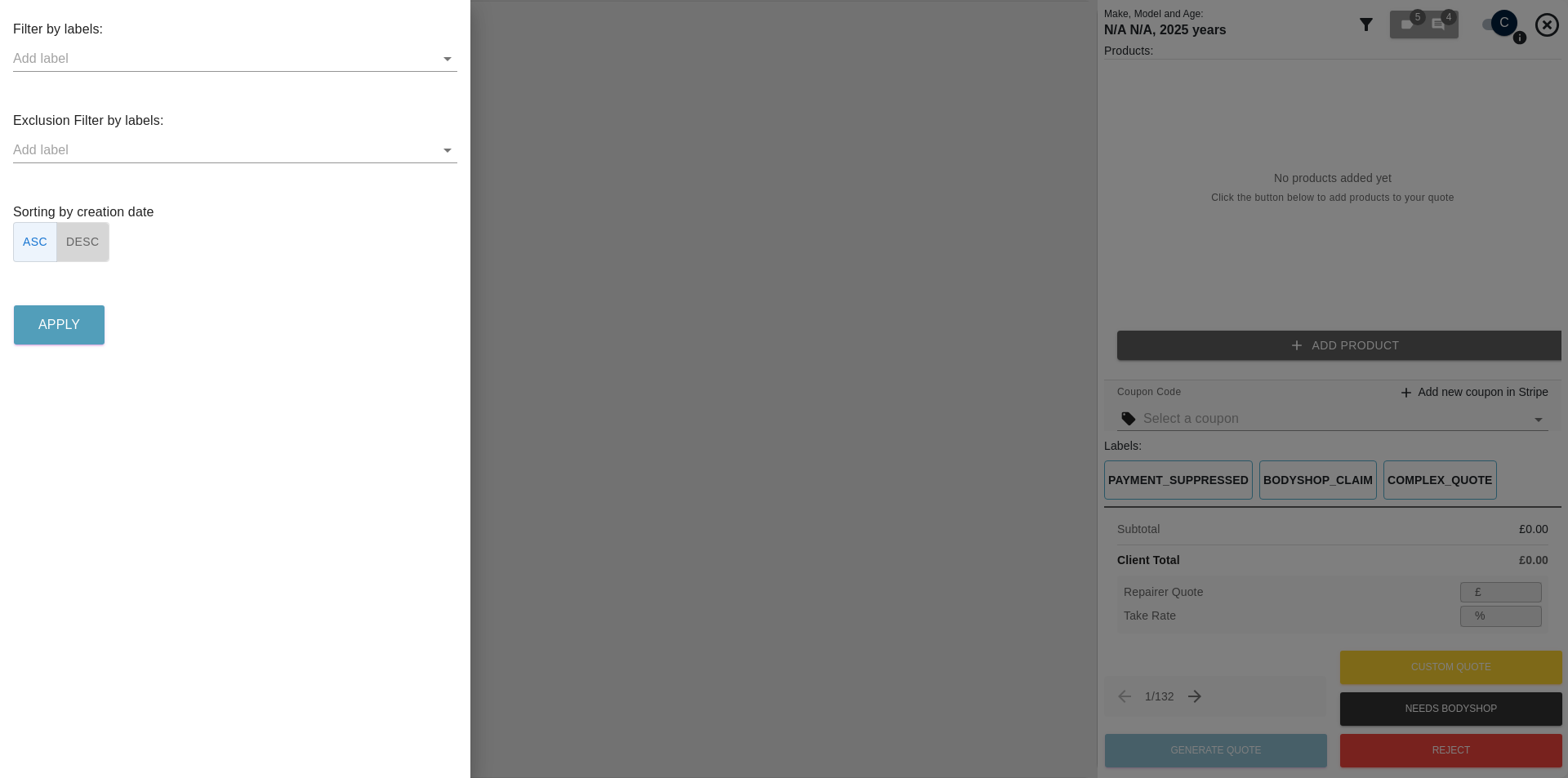
click at [62, 236] on button "DESC" at bounding box center [83, 242] width 53 height 40
click at [62, 313] on button "Apply" at bounding box center [59, 325] width 90 height 39
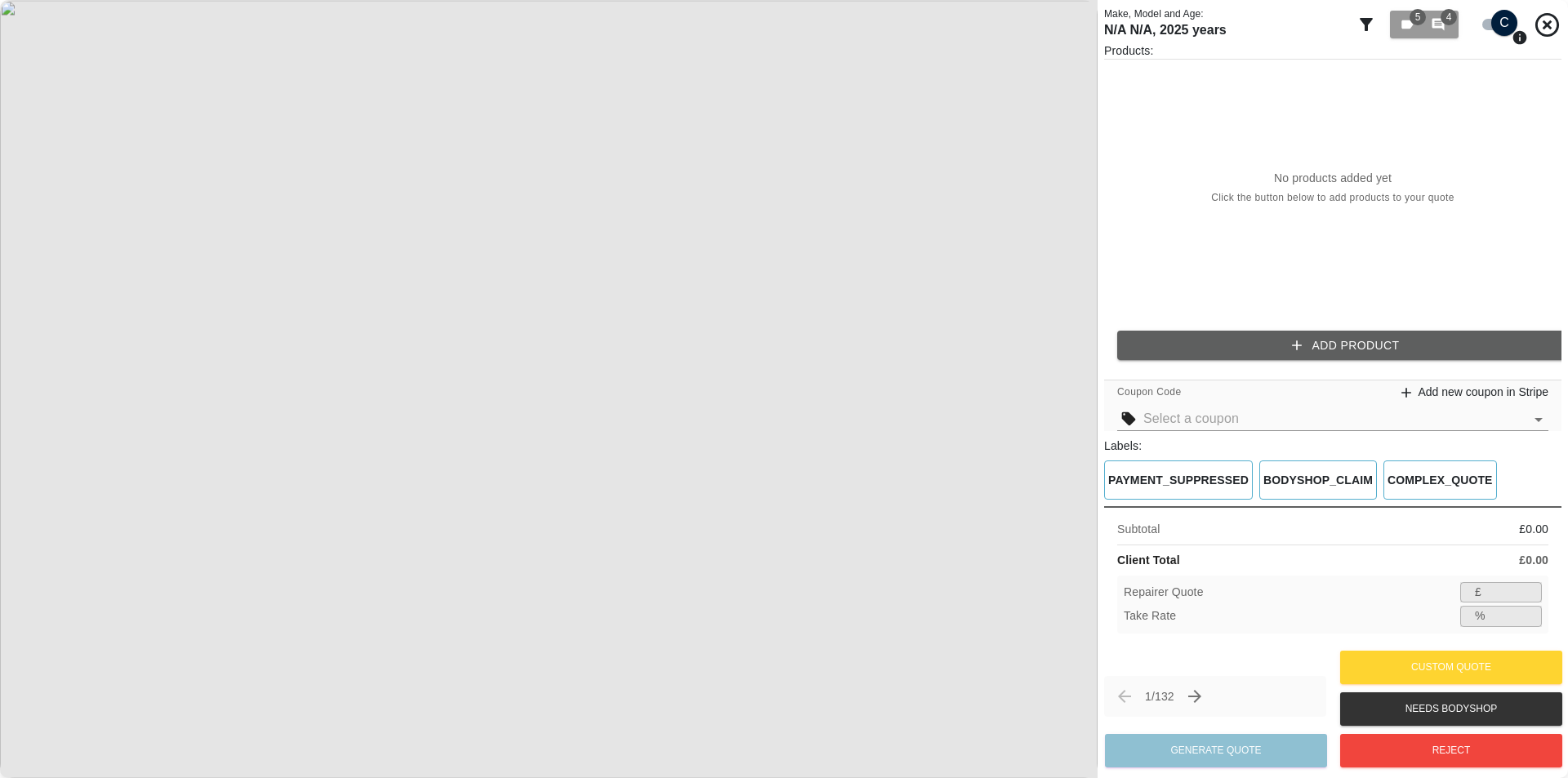
click at [1341, 17] on p "Make, Model and Age:" at bounding box center [1227, 14] width 246 height 15
click at [1360, 17] on icon at bounding box center [1366, 25] width 20 height 20
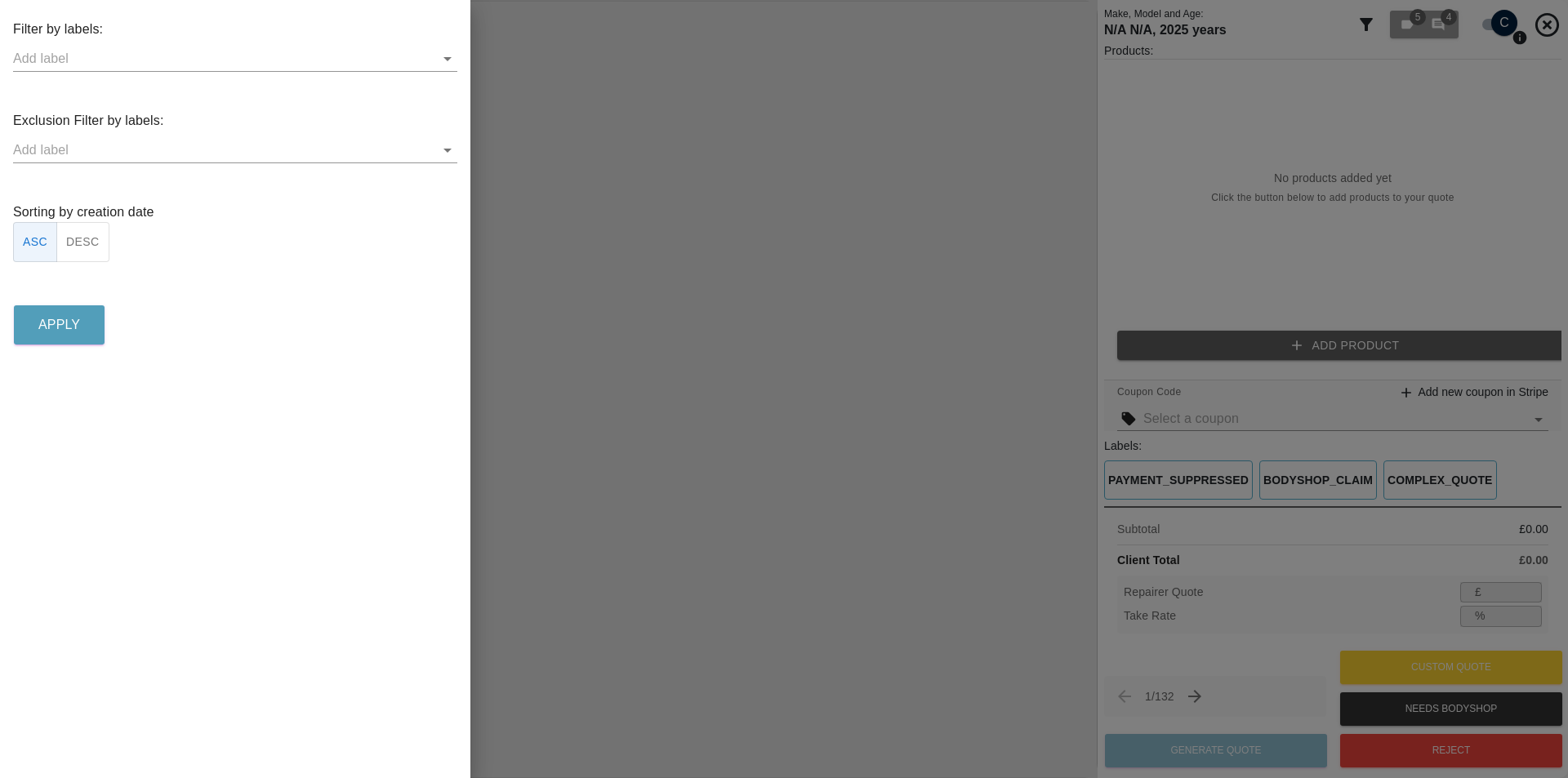
click at [97, 252] on button "DESC" at bounding box center [83, 242] width 53 height 40
click at [76, 323] on p "Apply" at bounding box center [59, 325] width 42 height 20
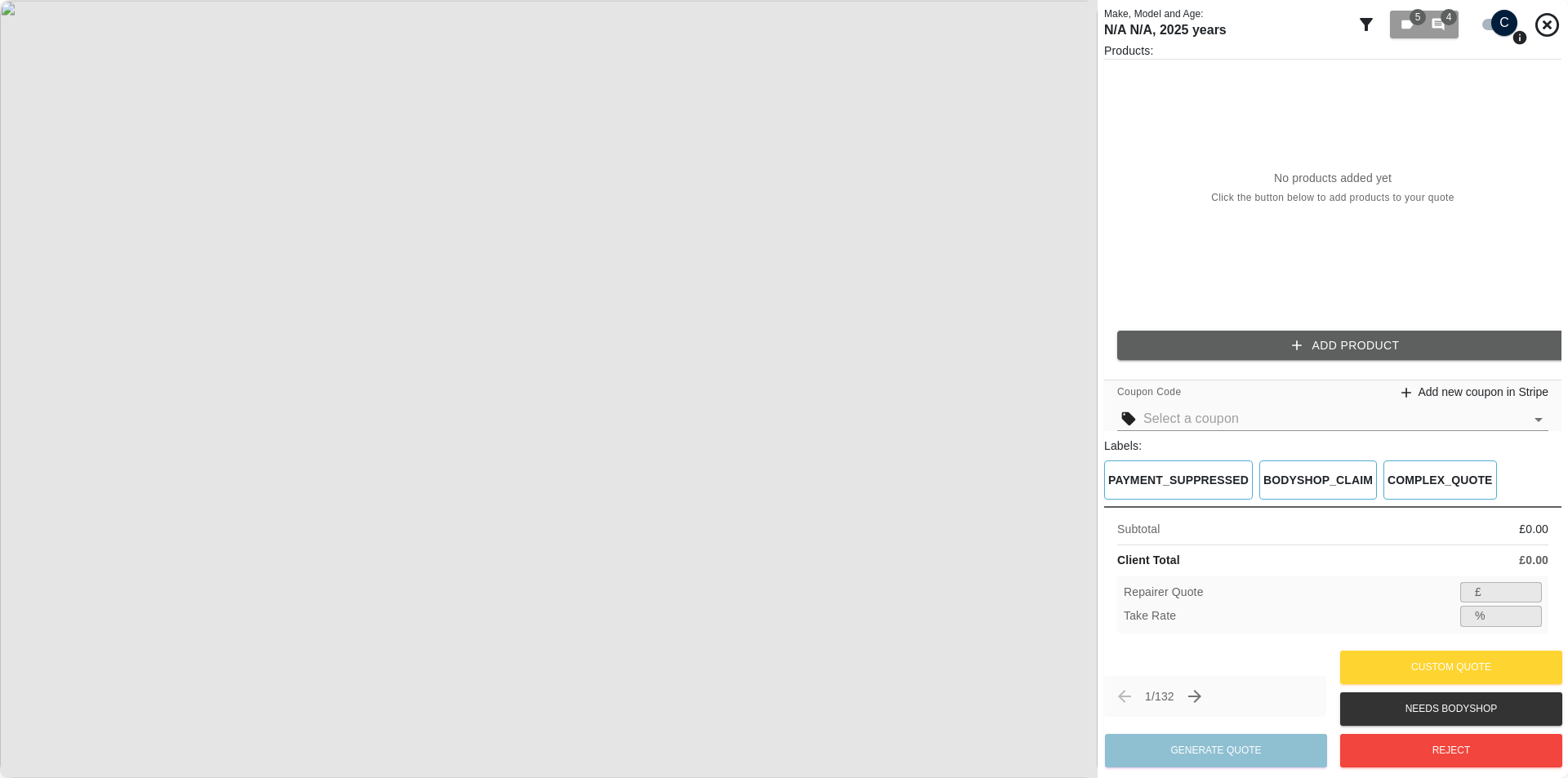
click at [1374, 28] on icon at bounding box center [1366, 25] width 20 height 20
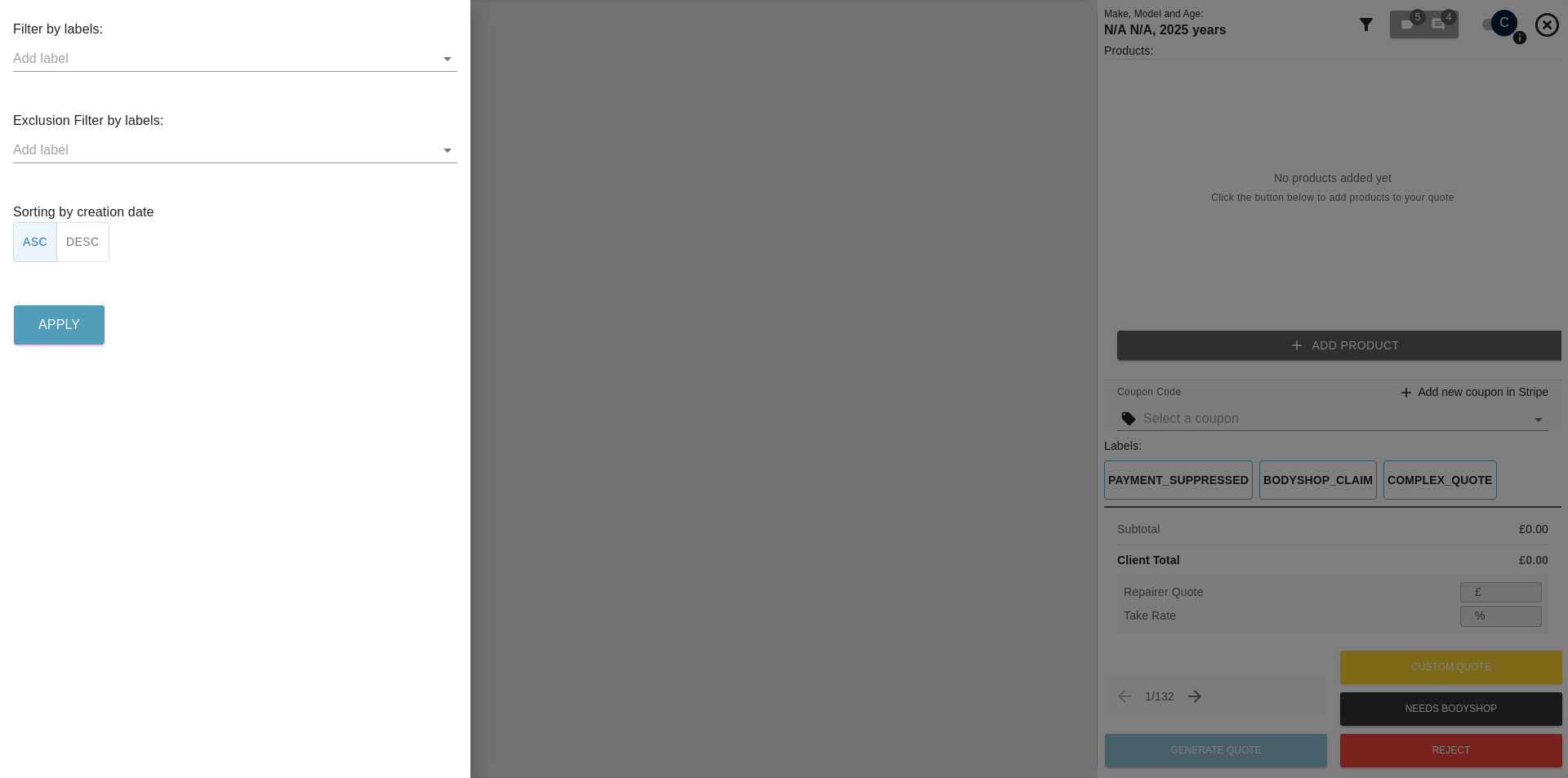
click at [125, 231] on div "Sorting by creation date ASC DESC" at bounding box center [235, 232] width 444 height 60
click at [102, 243] on button "DESC" at bounding box center [83, 242] width 53 height 40
click at [65, 317] on p "Apply" at bounding box center [59, 325] width 42 height 20
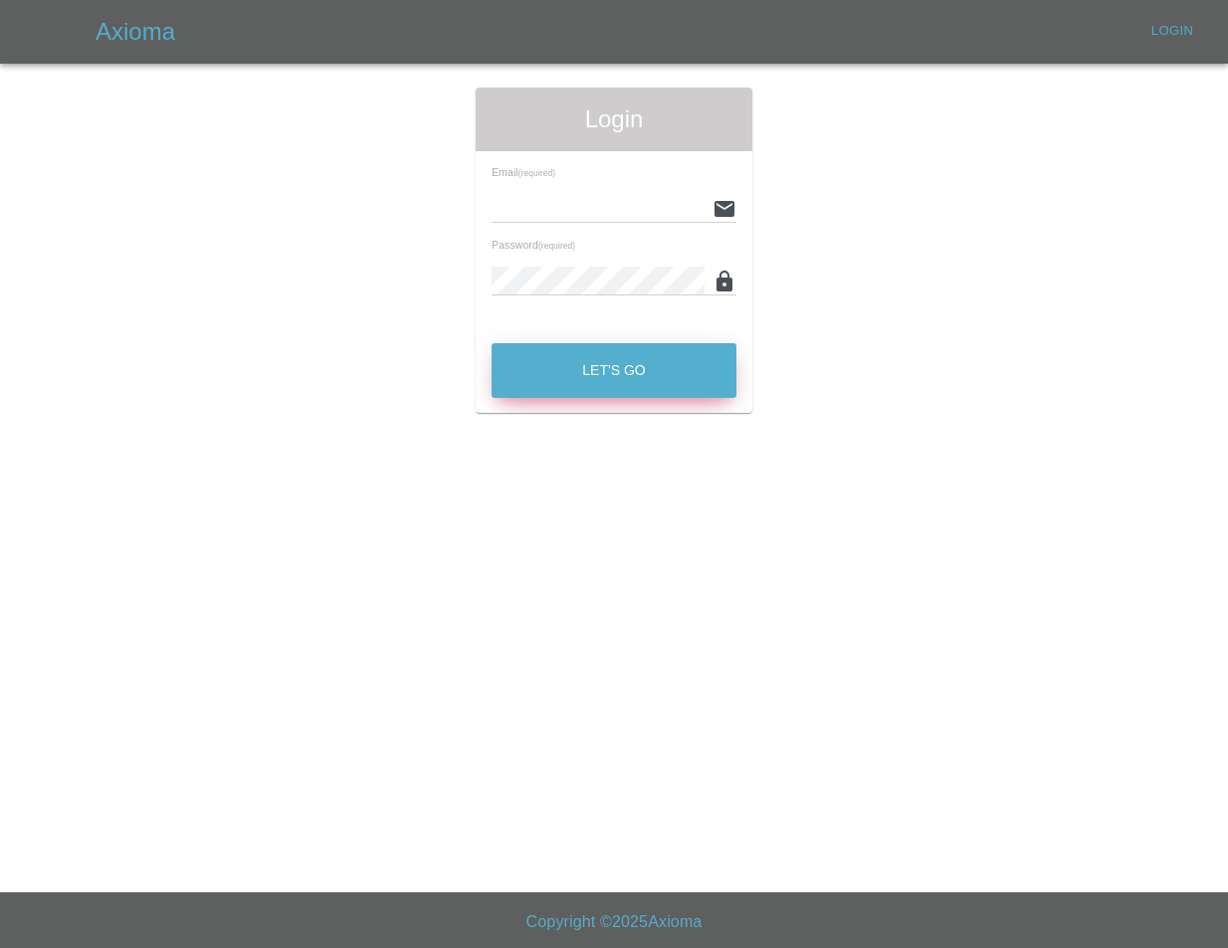
type input "tuncayhuseynov@gmail.com"
click at [541, 351] on button "Let's Go" at bounding box center [614, 370] width 245 height 55
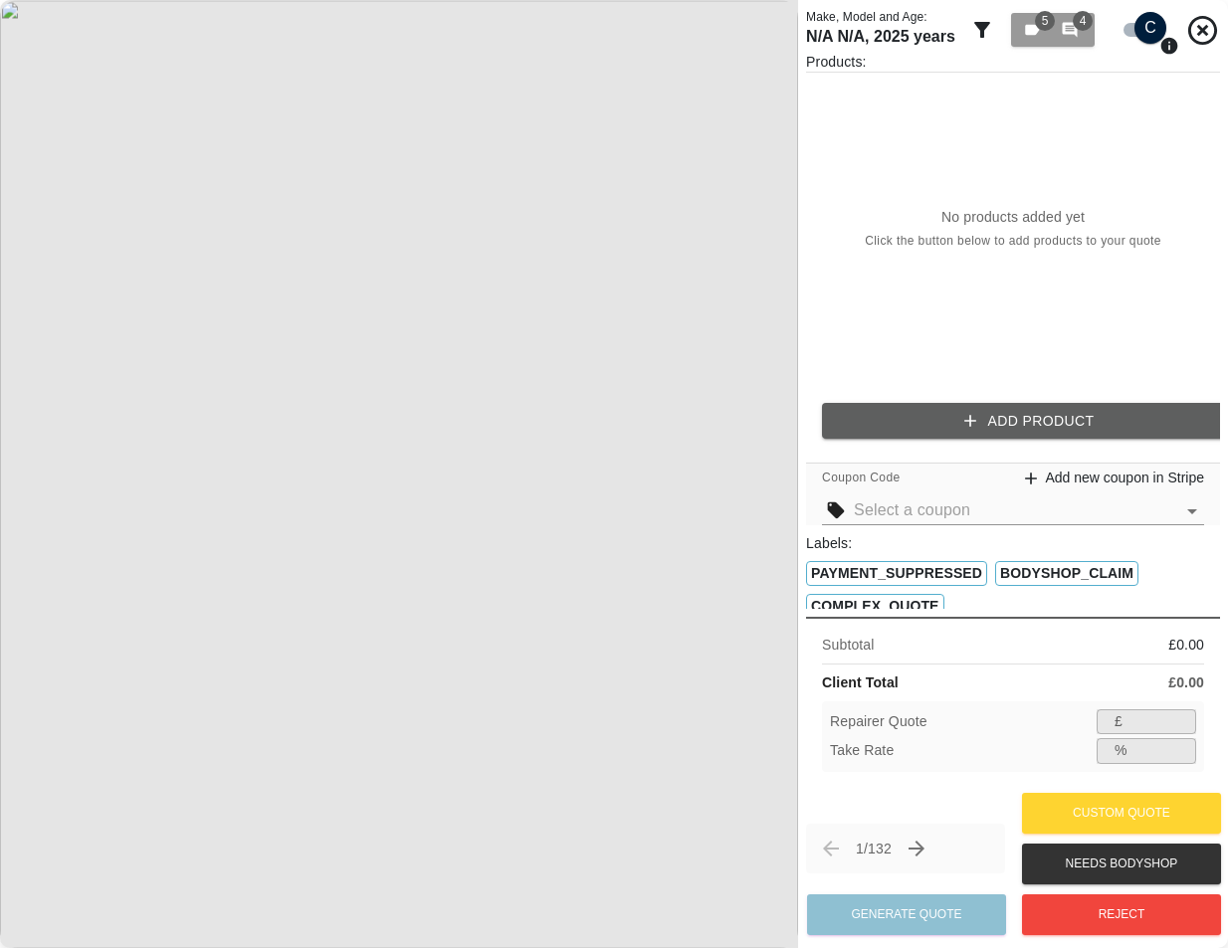
click at [991, 27] on icon at bounding box center [982, 30] width 24 height 24
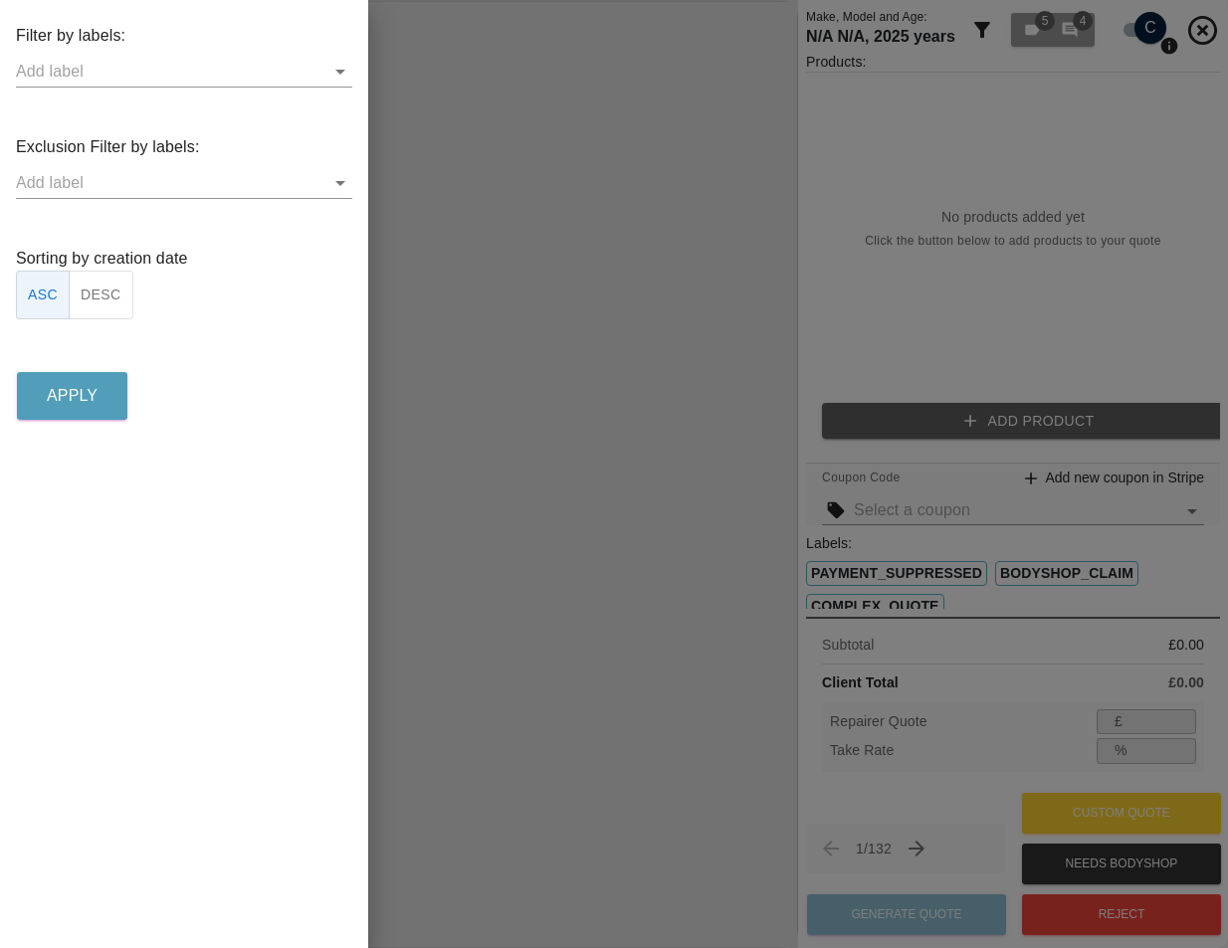
drag, startPoint x: 134, startPoint y: 277, endPoint x: 117, endPoint y: 292, distance: 22.6
click at [133, 277] on div "Sorting by creation date ASC DESC" at bounding box center [184, 283] width 336 height 73
click at [91, 334] on div "Filter by labels: Exclusion Filter by labels: Sorting by creation date ASC DESC…" at bounding box center [184, 224] width 368 height 401
click at [112, 295] on button "DESC" at bounding box center [101, 295] width 65 height 49
click at [92, 390] on p "Apply" at bounding box center [72, 396] width 51 height 24
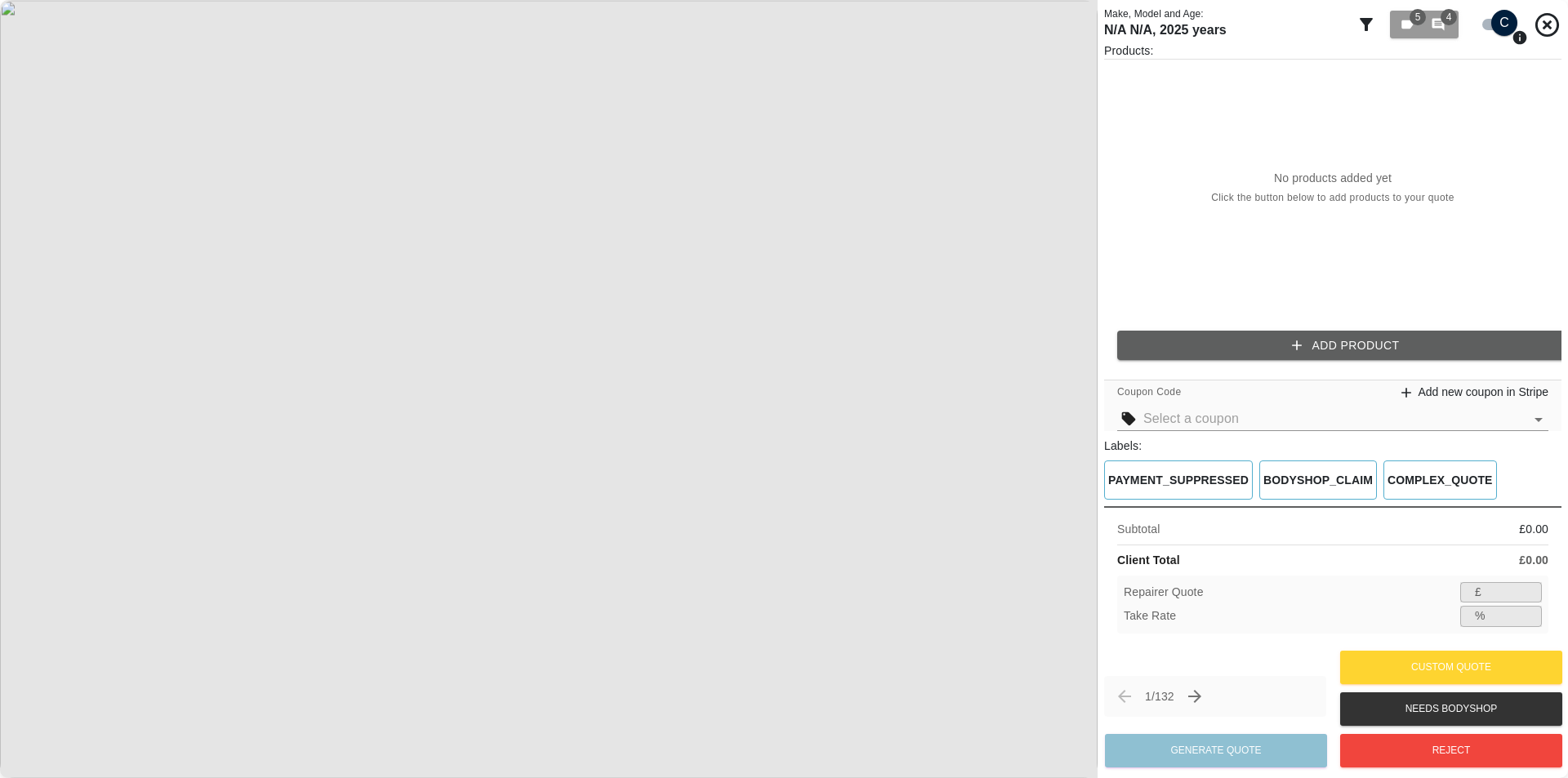
click at [1007, 25] on icon at bounding box center [1366, 25] width 20 height 20
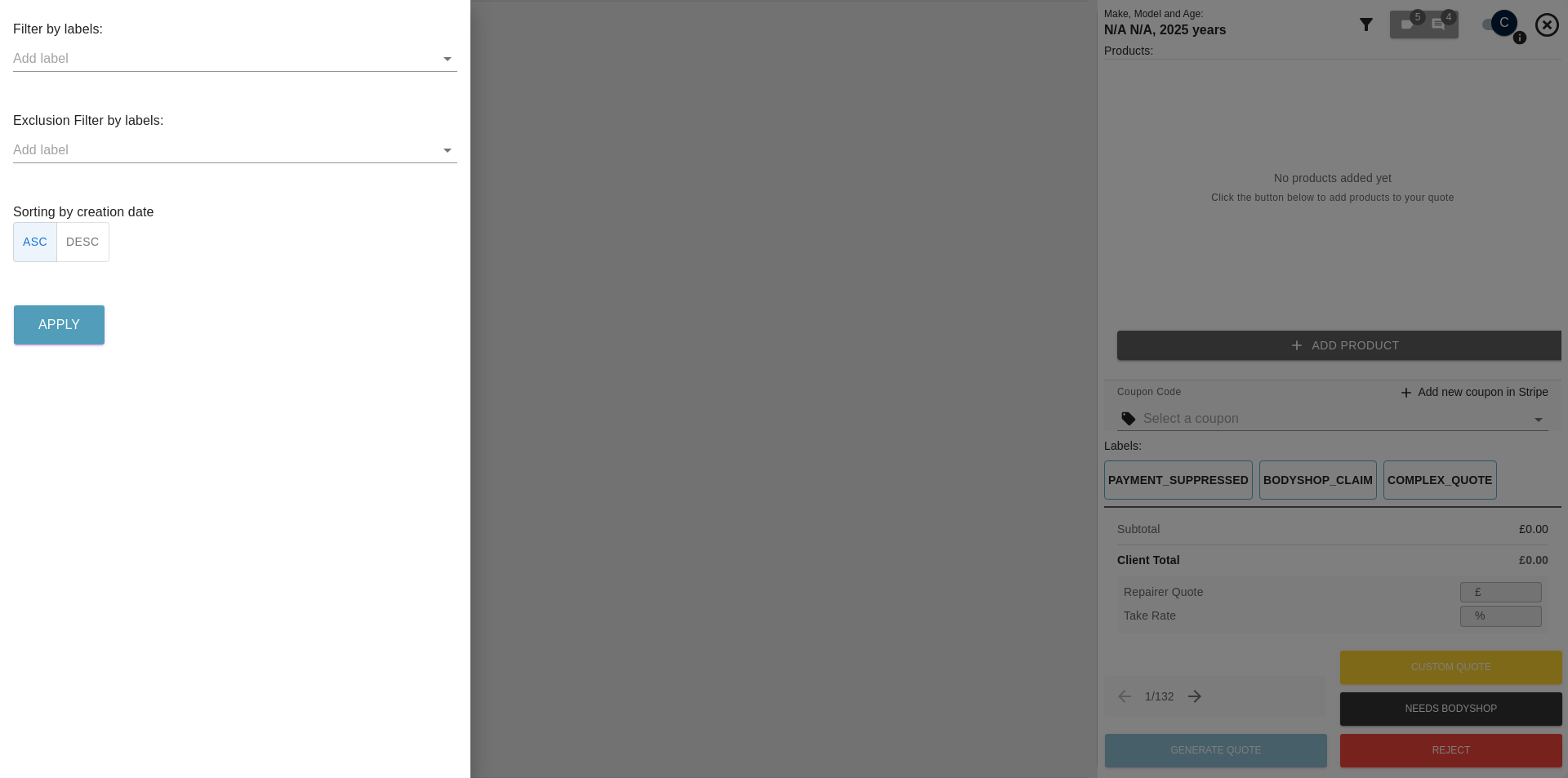
drag, startPoint x: 108, startPoint y: 238, endPoint x: 98, endPoint y: 245, distance: 12.2
click at [107, 238] on div "Sorting by creation date ASC DESC" at bounding box center [235, 232] width 444 height 60
click at [98, 246] on button "DESC" at bounding box center [83, 242] width 53 height 40
click at [80, 321] on p "Apply" at bounding box center [59, 325] width 42 height 20
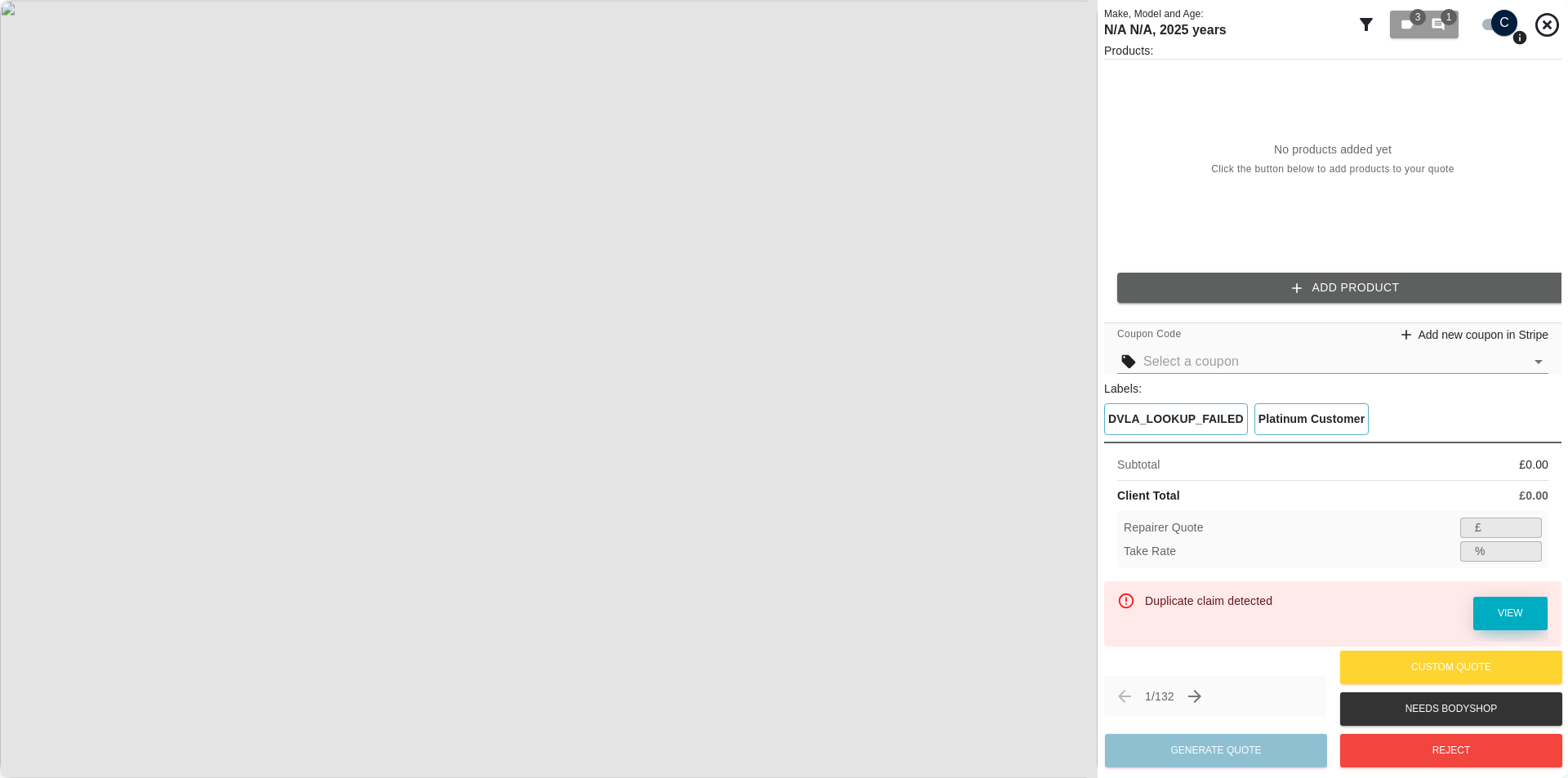
click at [1007, 623] on link "View" at bounding box center [1510, 613] width 75 height 34
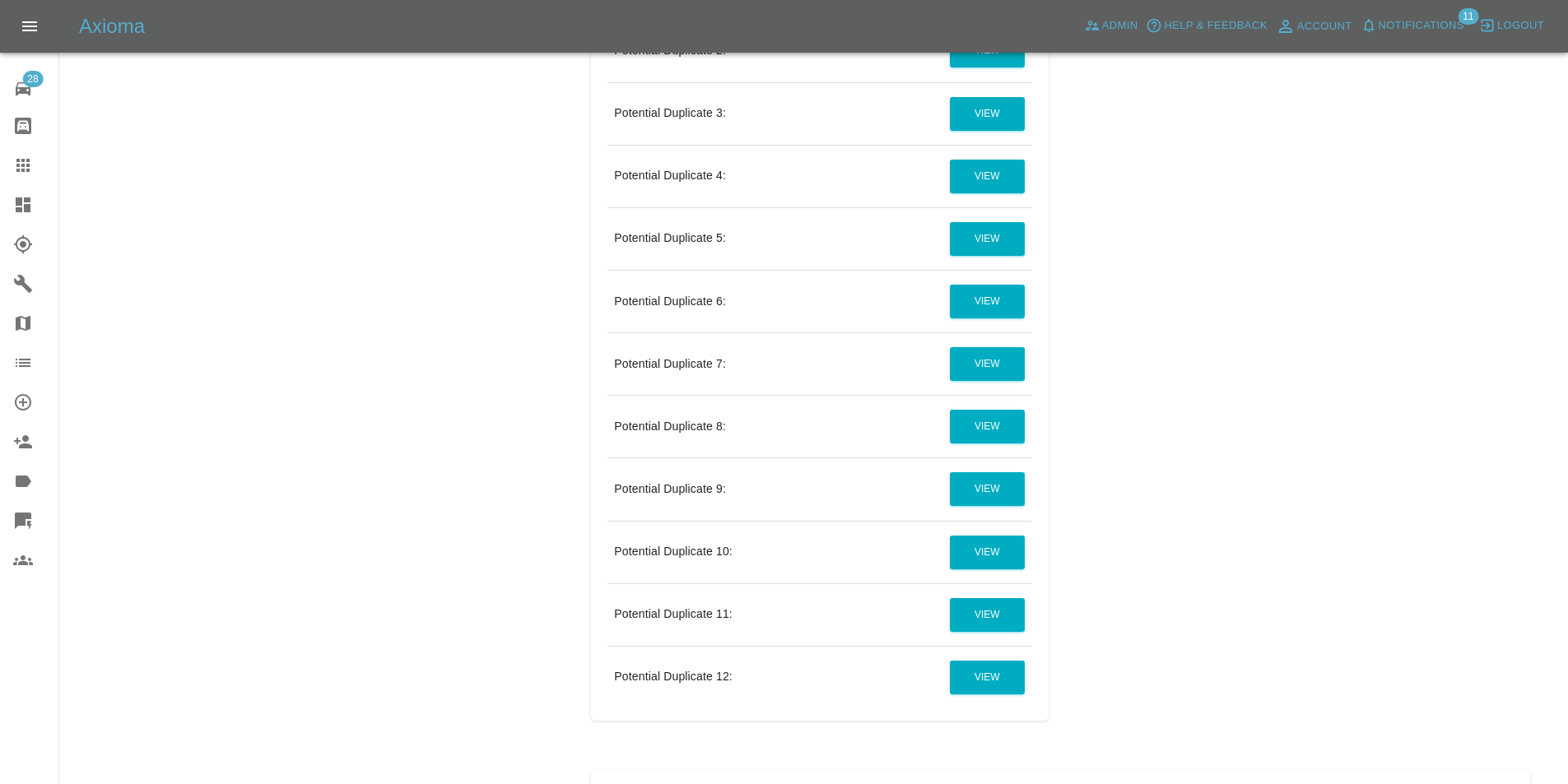
scroll to position [1152, 0]
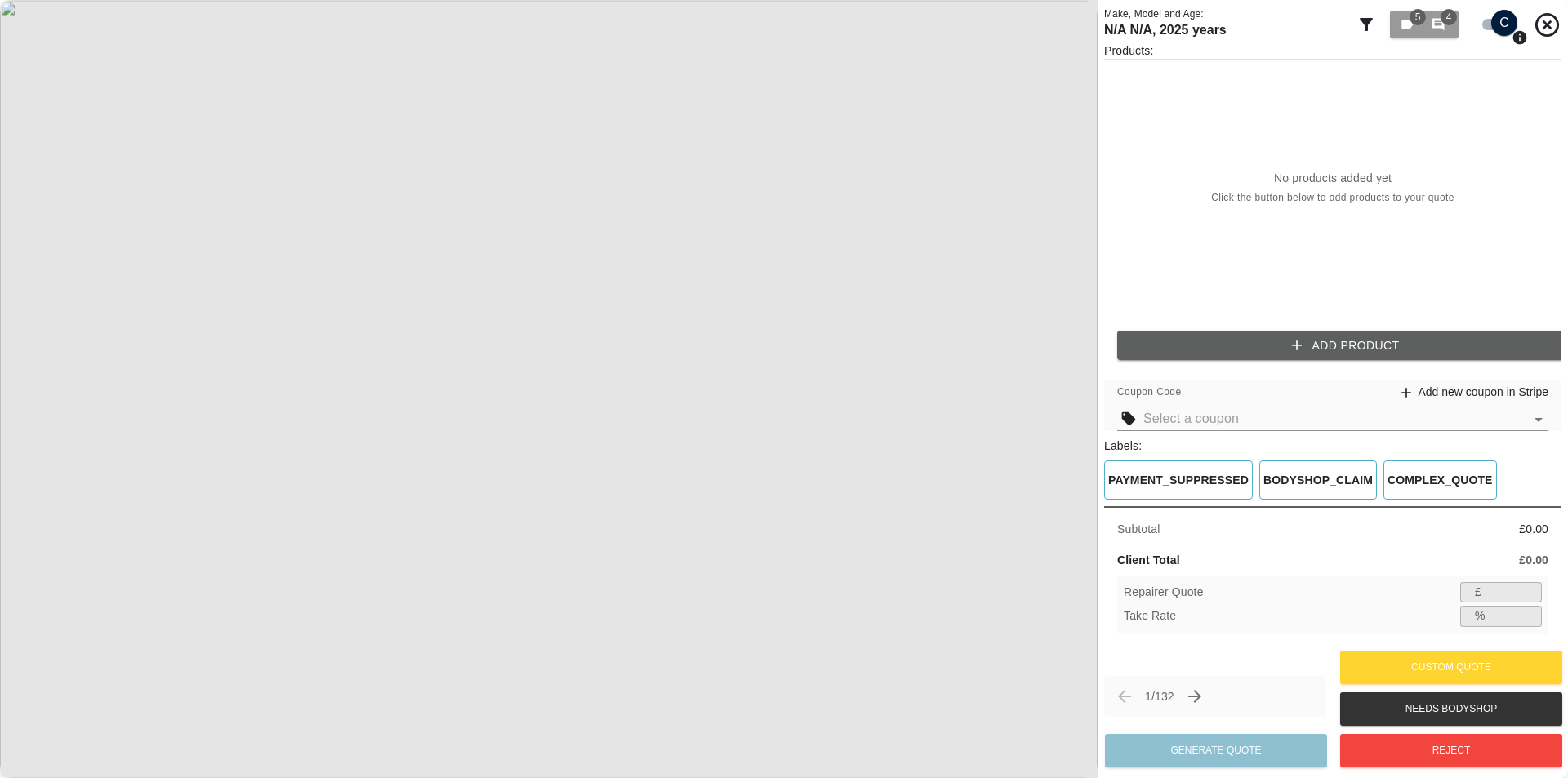
click at [1007, 19] on icon at bounding box center [1366, 25] width 20 height 20
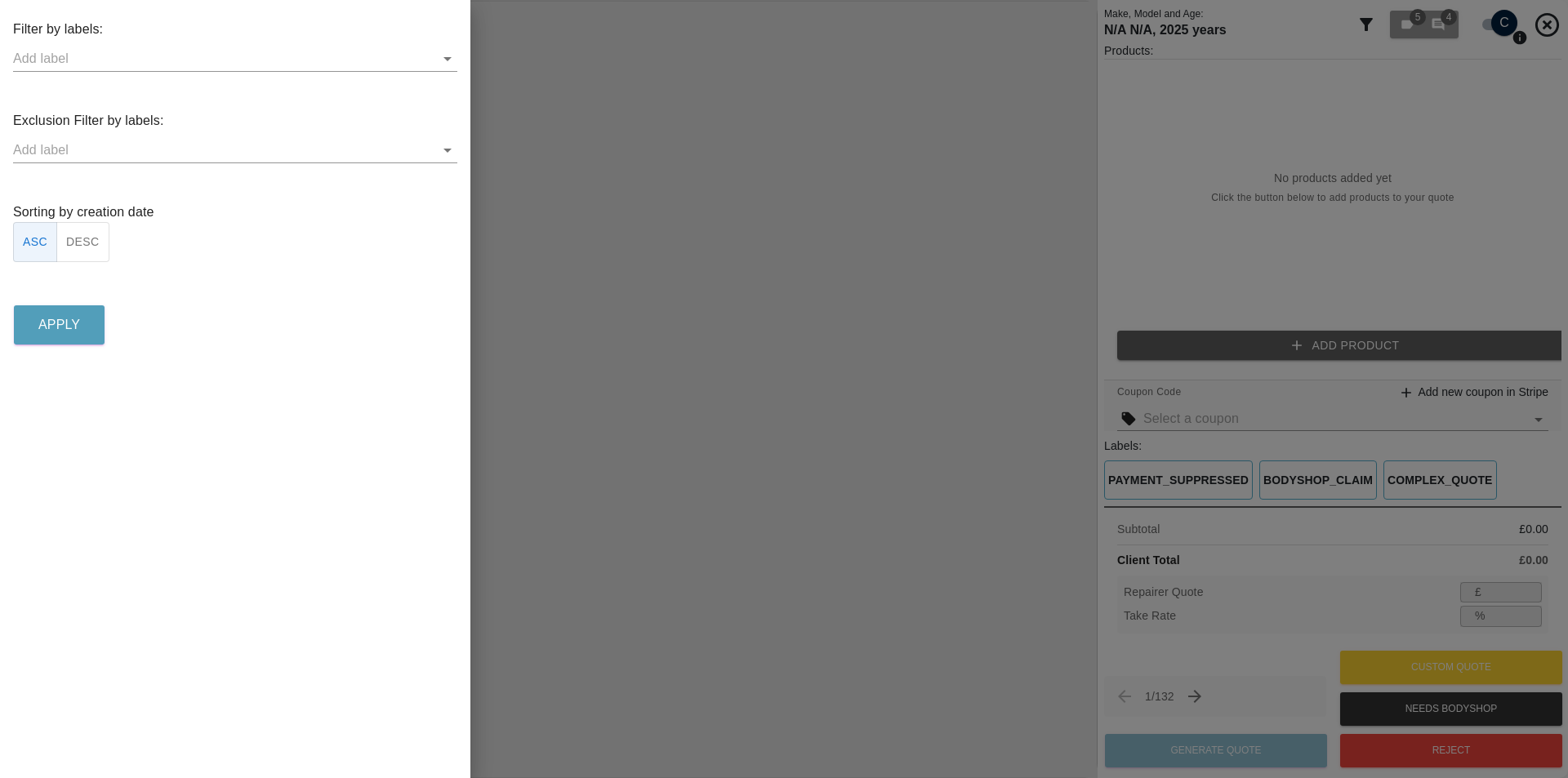
click at [107, 233] on button "DESC" at bounding box center [83, 242] width 53 height 40
click at [66, 319] on p "Apply" at bounding box center [59, 325] width 42 height 20
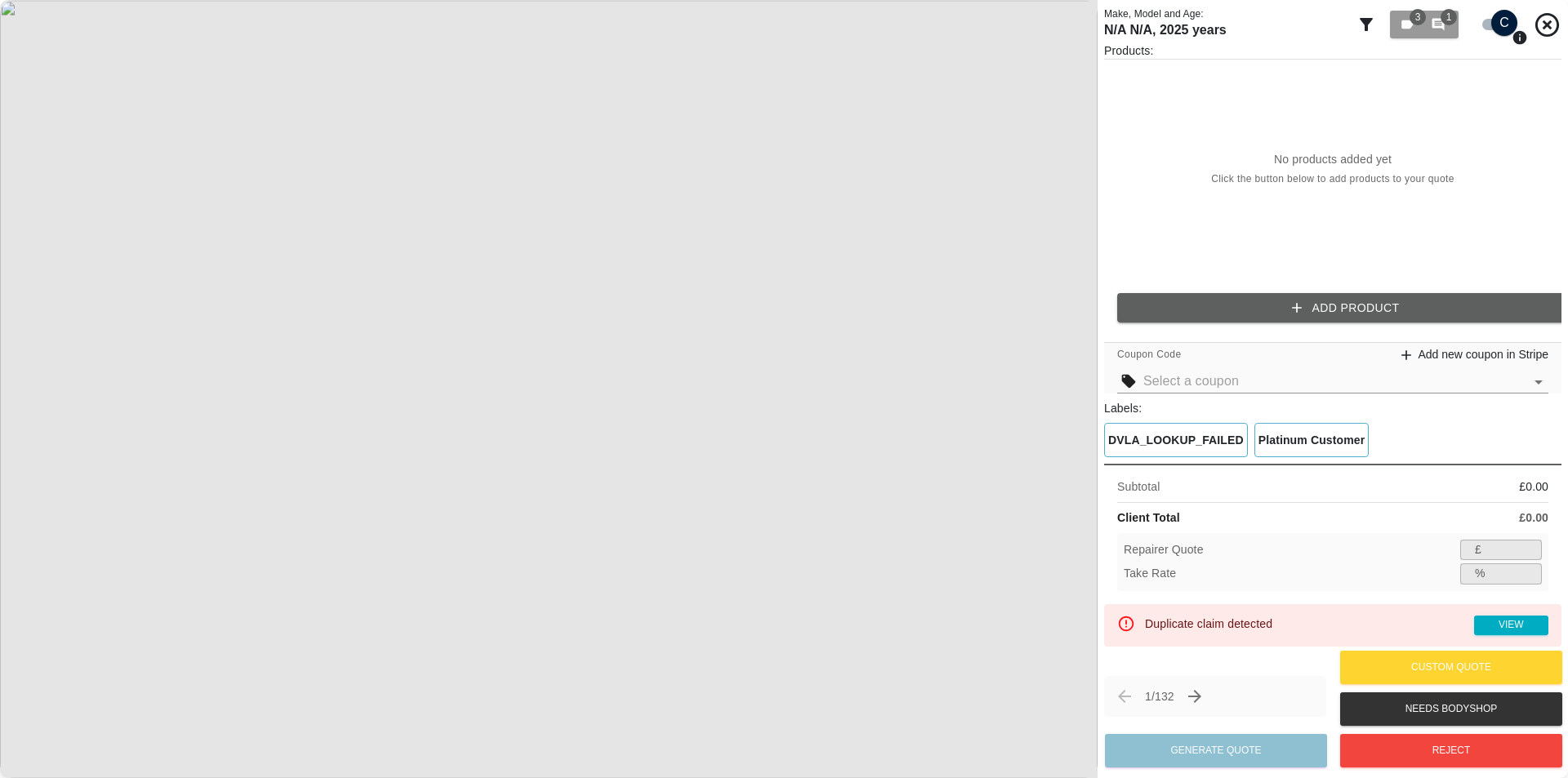
click at [1007, 702] on icon "Next claim" at bounding box center [1195, 697] width 20 height 20
click at [1007, 623] on link "View" at bounding box center [1511, 625] width 75 height 20
click at [1007, 635] on div "Duplicate claim detected View" at bounding box center [1346, 625] width 404 height 33
click at [1007, 627] on link "View" at bounding box center [1511, 625] width 75 height 20
